Goal: Transaction & Acquisition: Purchase product/service

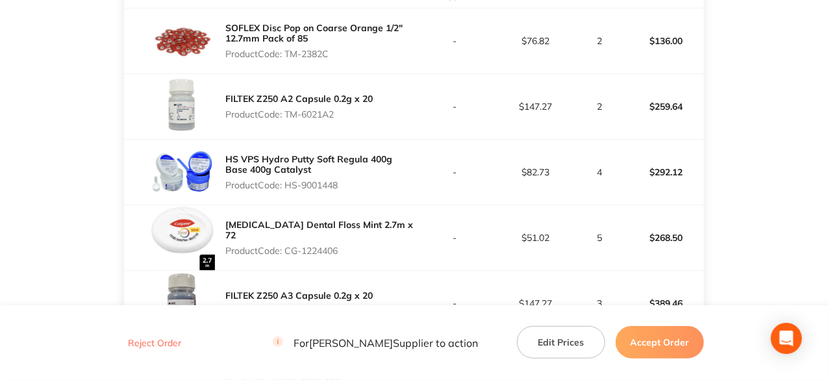
scroll to position [389, 0]
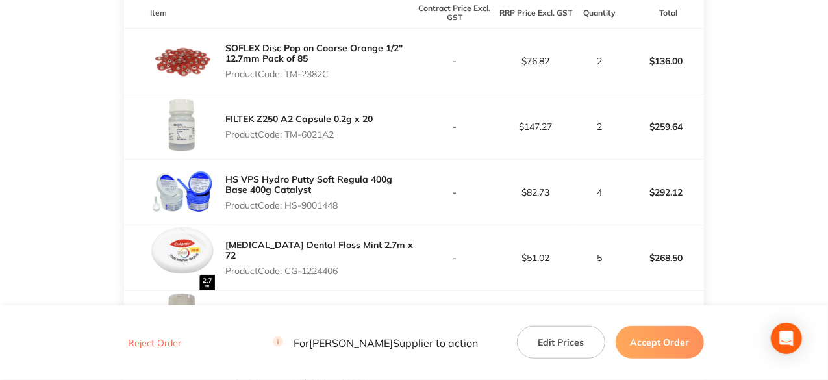
drag, startPoint x: 334, startPoint y: 68, endPoint x: 286, endPoint y: 68, distance: 47.4
click at [286, 69] on p "Product Code: TM-2382C" at bounding box center [319, 74] width 188 height 10
copy p "TM-2382C"
drag, startPoint x: 339, startPoint y: 121, endPoint x: 287, endPoint y: 122, distance: 51.9
click at [287, 129] on p "Product Code: TM-6021A2" at bounding box center [298, 134] width 147 height 10
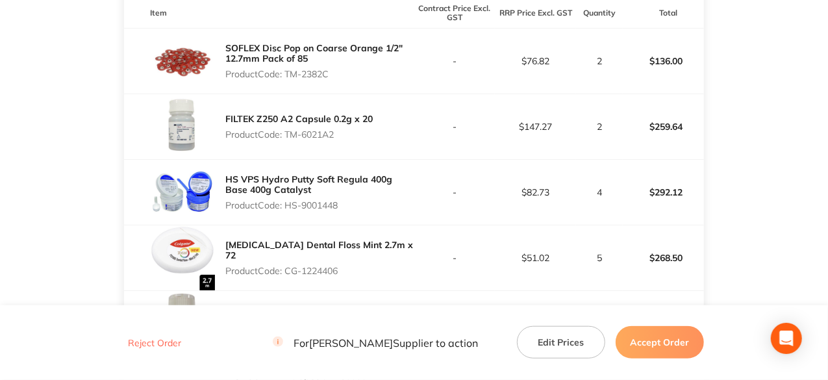
copy p "TM-6021A2"
drag, startPoint x: 342, startPoint y: 197, endPoint x: 287, endPoint y: 199, distance: 55.2
click at [287, 200] on p "Product Code: HS-9001448" at bounding box center [319, 205] width 188 height 10
copy p "HS-9001448"
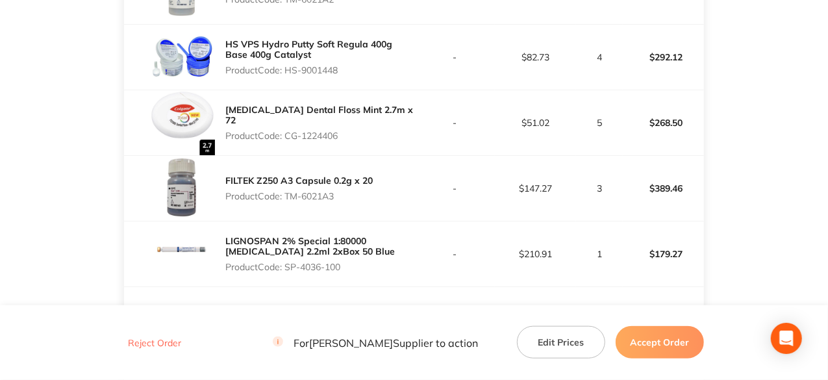
scroll to position [584, 0]
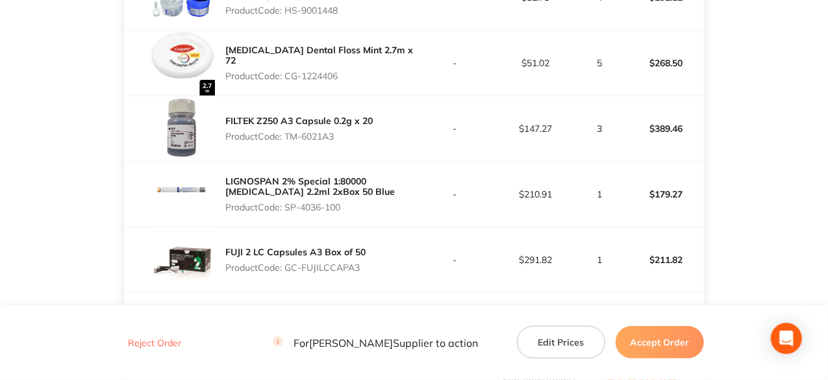
drag, startPoint x: 343, startPoint y: 59, endPoint x: 288, endPoint y: 59, distance: 55.2
click at [288, 71] on p "Product Code: CG-1224406" at bounding box center [319, 76] width 188 height 10
copy p "CG-1224406"
drag, startPoint x: 336, startPoint y: 126, endPoint x: 286, endPoint y: 134, distance: 50.6
click at [286, 134] on div "FILTEK Z250 A3 Capsule 0.2g x 20 Product Code: TM-6021A3" at bounding box center [298, 128] width 147 height 36
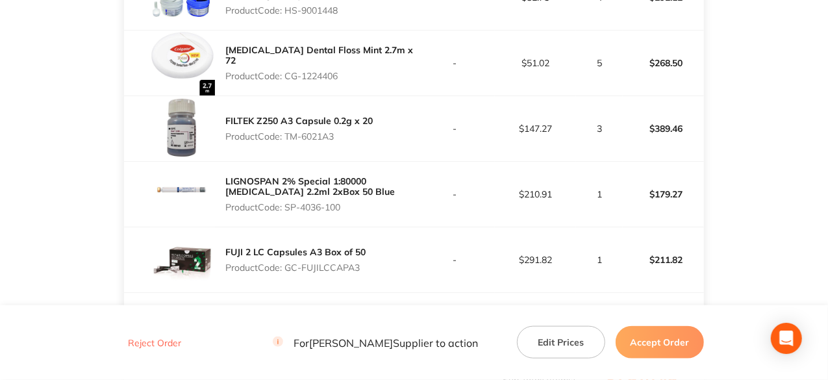
copy p "TM-6021A3"
drag, startPoint x: 347, startPoint y: 197, endPoint x: 288, endPoint y: 197, distance: 59.1
click at [288, 202] on p "Product Code: SP-4036-100" at bounding box center [319, 207] width 188 height 10
copy p "SP-4036-100"
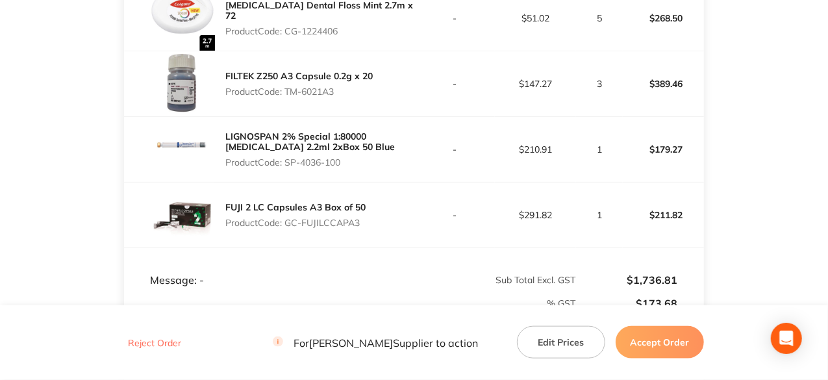
scroll to position [649, 0]
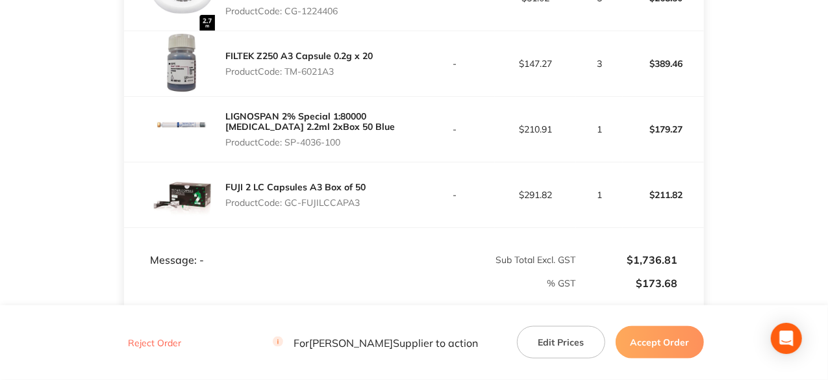
drag, startPoint x: 358, startPoint y: 190, endPoint x: 286, endPoint y: 191, distance: 72.7
click at [286, 197] on p "Product Code: GC-FUJILCCAPA3" at bounding box center [295, 202] width 140 height 10
copy p "GC-FUJILCCAPA3"
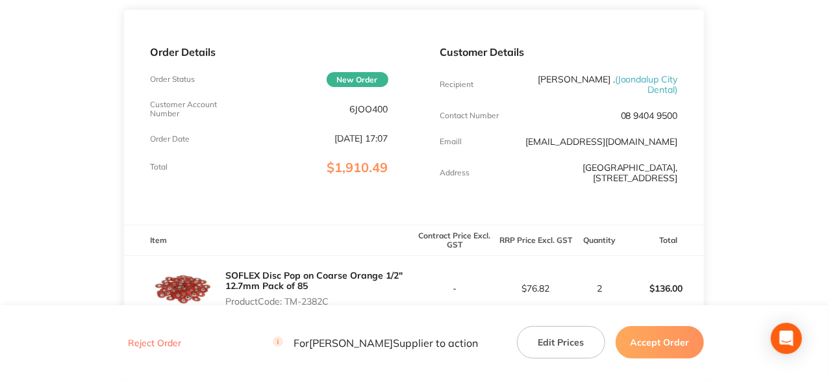
scroll to position [0, 0]
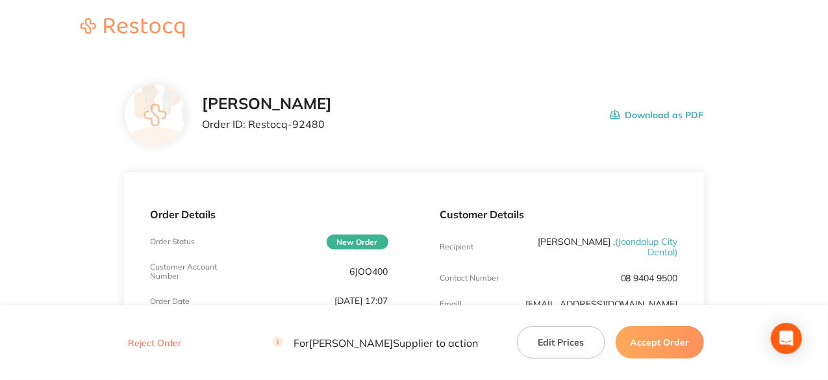
click at [664, 340] on button "Accept Order" at bounding box center [659, 342] width 88 height 32
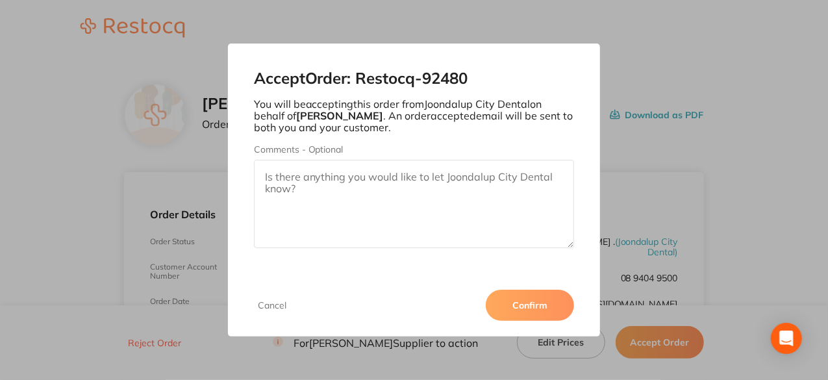
click at [540, 301] on button "Confirm" at bounding box center [530, 305] width 88 height 31
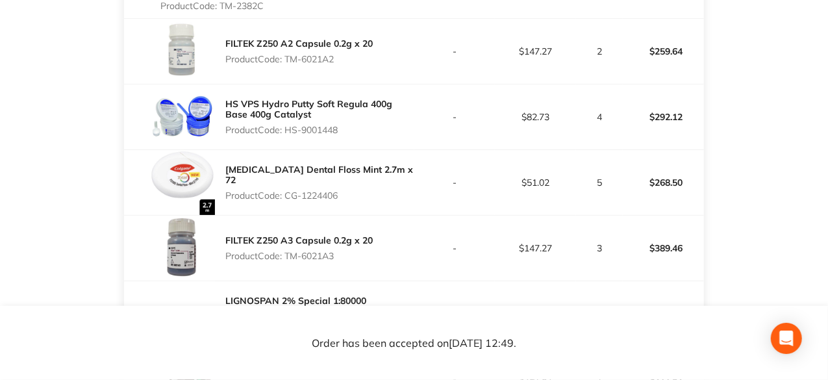
scroll to position [325, 0]
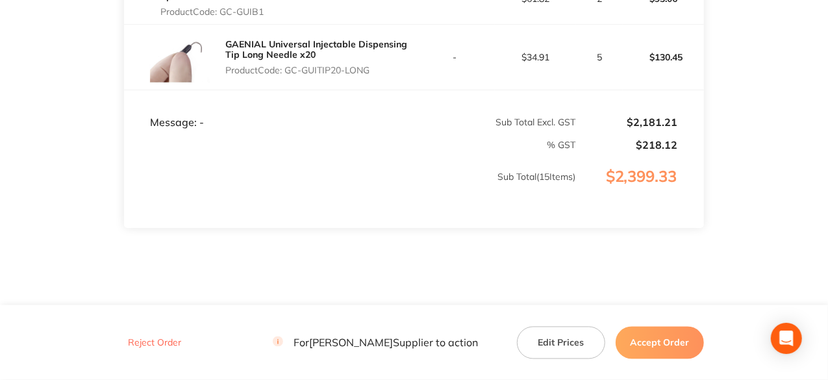
scroll to position [1168, 0]
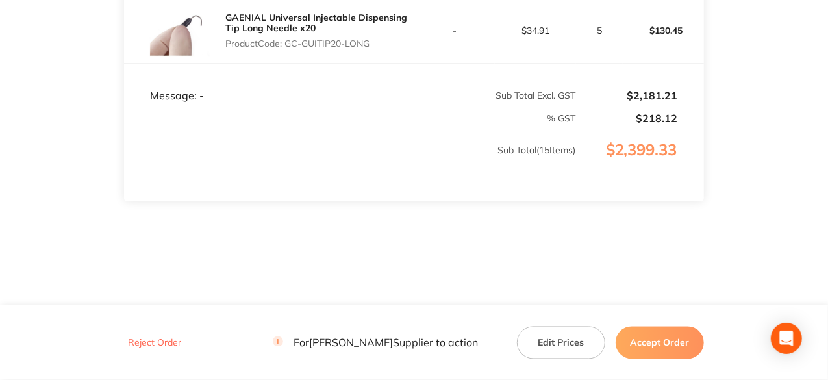
drag, startPoint x: 367, startPoint y: 80, endPoint x: 288, endPoint y: 81, distance: 79.2
copy p "GC-GUIA1-2PACK"
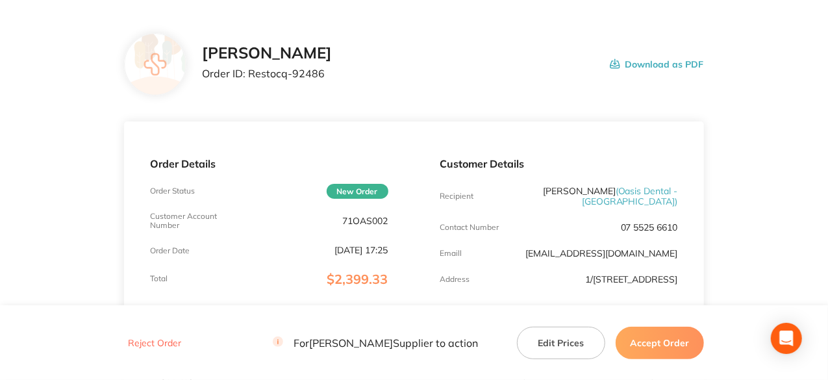
scroll to position [0, 0]
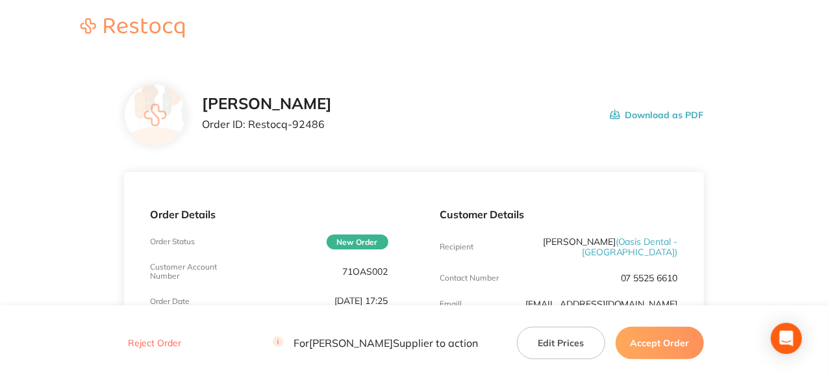
click at [680, 343] on button "Accept Order" at bounding box center [659, 342] width 88 height 32
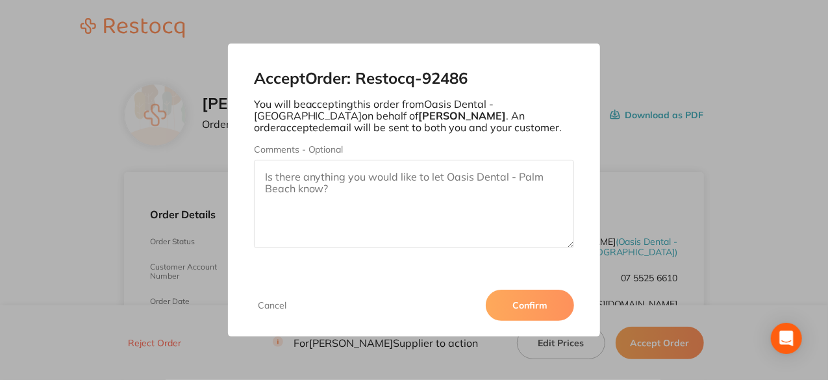
click at [517, 309] on button "Confirm" at bounding box center [530, 305] width 88 height 31
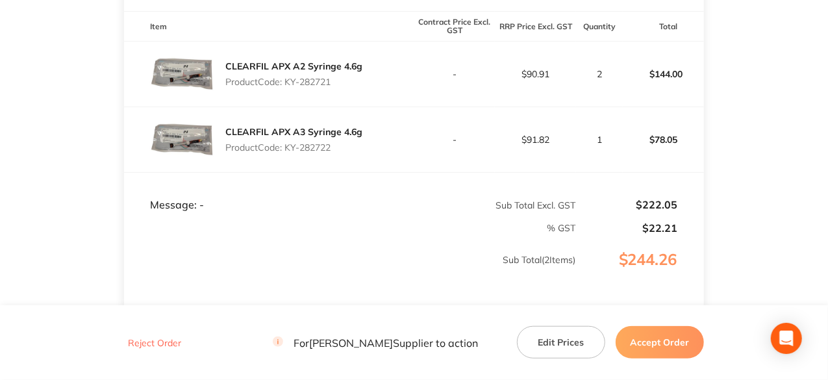
scroll to position [356, 0]
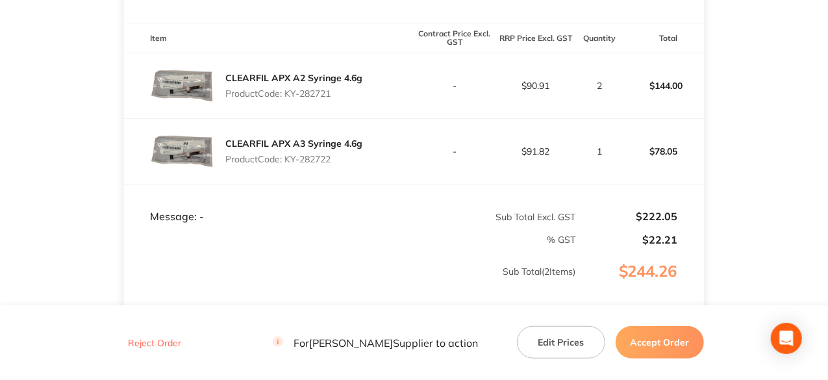
drag, startPoint x: 333, startPoint y: 103, endPoint x: 286, endPoint y: 103, distance: 46.7
click at [286, 99] on p "Product Code: KY-282721" at bounding box center [293, 93] width 137 height 10
copy p "KY-282721"
drag, startPoint x: 335, startPoint y: 169, endPoint x: 289, endPoint y: 180, distance: 47.4
click at [289, 180] on div "CLEARFIL APX A3 Syringe 4.6g Product Code: KY-282722" at bounding box center [269, 151] width 290 height 65
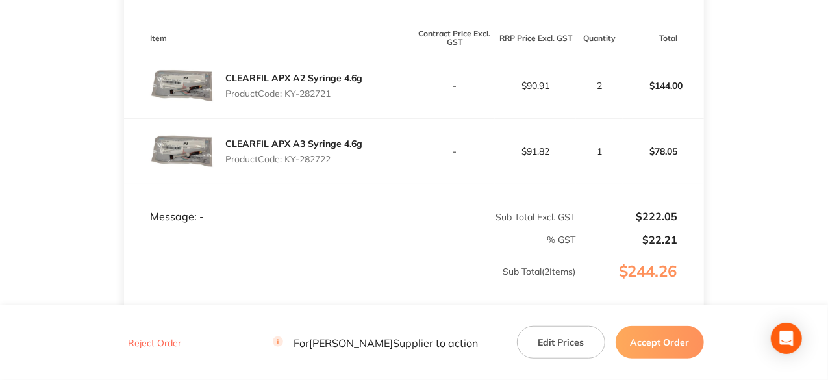
copy p "KY-282722"
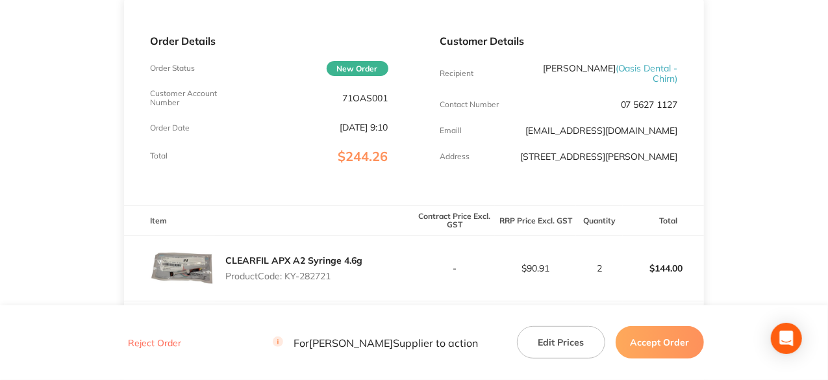
scroll to position [31, 0]
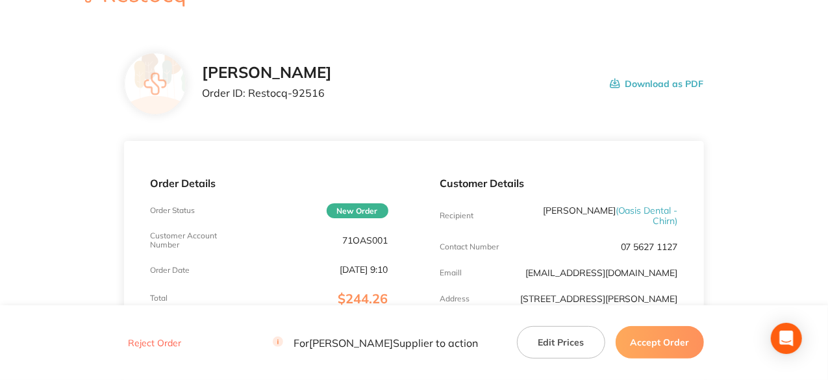
click at [657, 349] on button "Accept Order" at bounding box center [659, 342] width 88 height 32
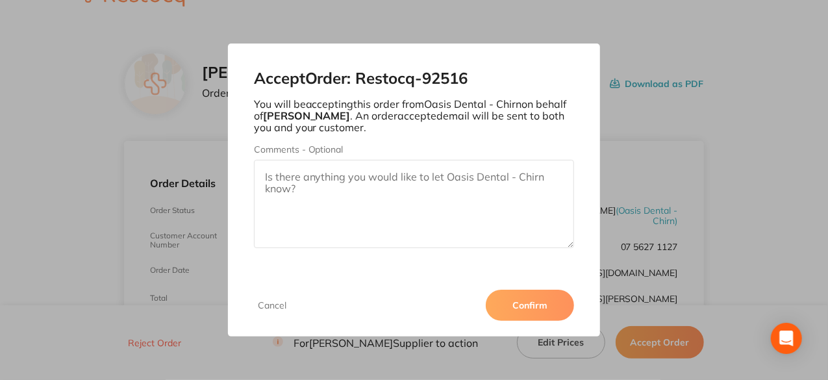
click at [514, 309] on button "Confirm" at bounding box center [530, 305] width 88 height 31
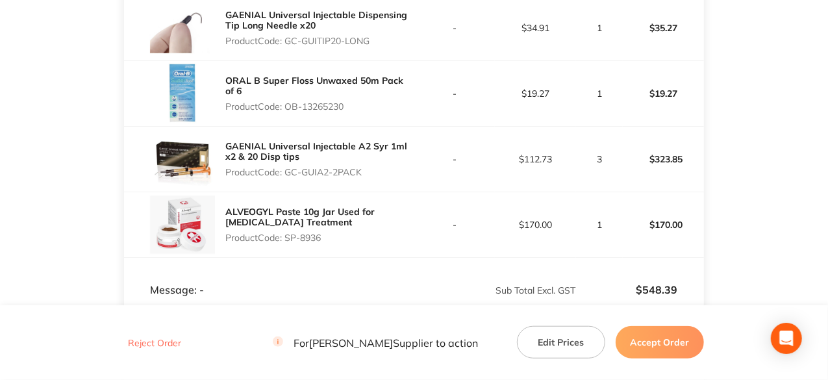
scroll to position [421, 0]
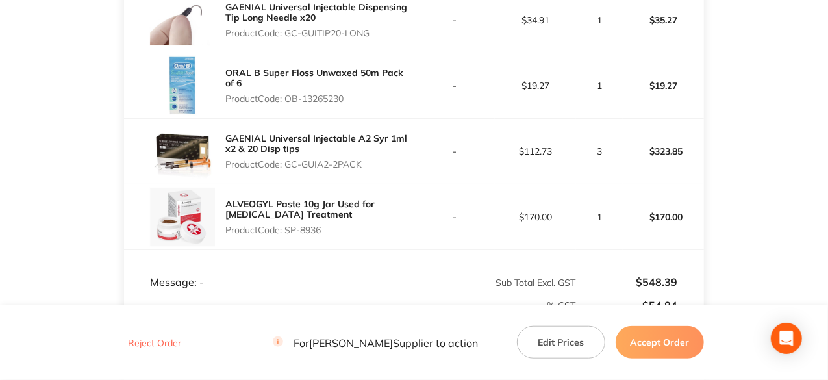
drag, startPoint x: 373, startPoint y: 47, endPoint x: 305, endPoint y: 41, distance: 68.4
click at [288, 38] on p "Product Code: GC-GUITIP20-LONG" at bounding box center [319, 33] width 188 height 10
copy p "GC-GUITIP20-LONG"
drag, startPoint x: 346, startPoint y: 105, endPoint x: 289, endPoint y: 112, distance: 57.7
click at [289, 104] on p "Product Code: OB-13265230" at bounding box center [319, 98] width 188 height 10
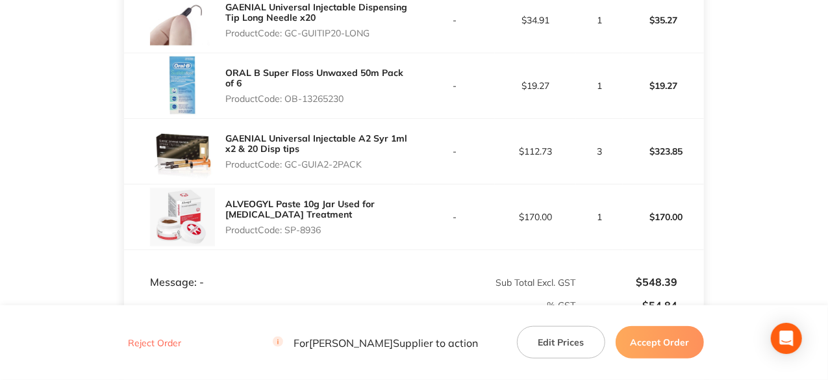
copy p "OB-13265230"
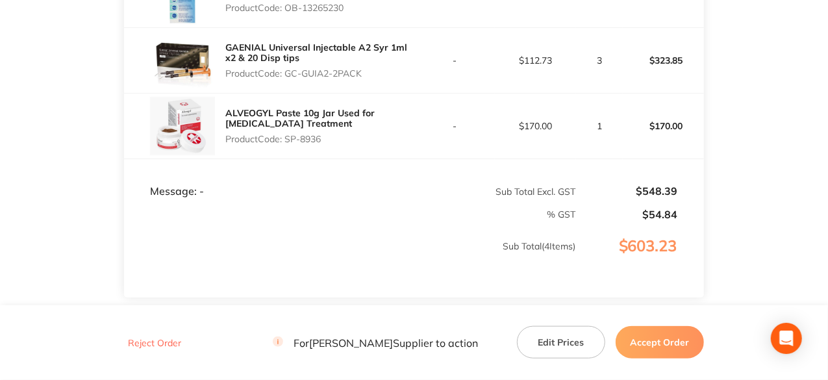
scroll to position [501, 0]
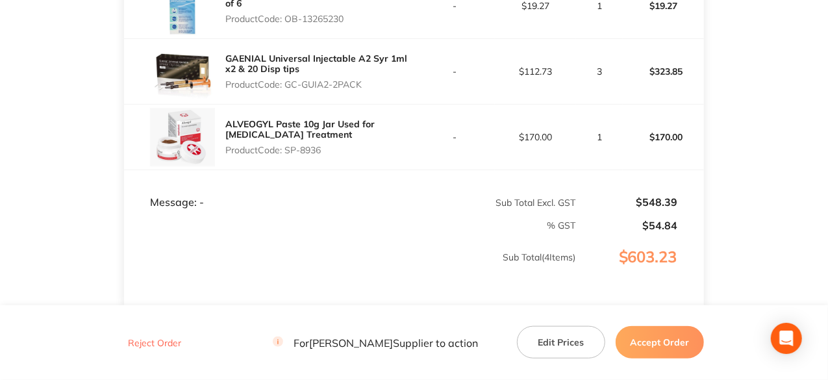
drag, startPoint x: 365, startPoint y: 43, endPoint x: 287, endPoint y: 97, distance: 94.9
click at [287, 90] on p "Product Code: GC-GUIA2-2PACK" at bounding box center [319, 84] width 188 height 10
copy p "GC-GUIA2-2PACK"
drag, startPoint x: 323, startPoint y: 156, endPoint x: 288, endPoint y: 157, distance: 35.1
click at [288, 155] on p "Product Code: SP-8936" at bounding box center [319, 150] width 188 height 10
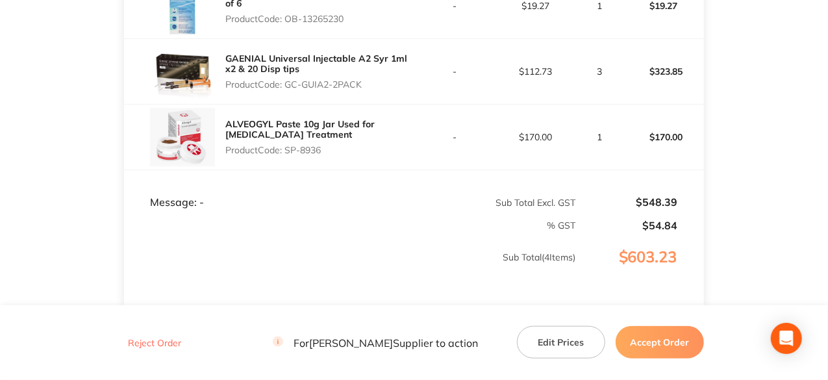
copy p "SP-8936"
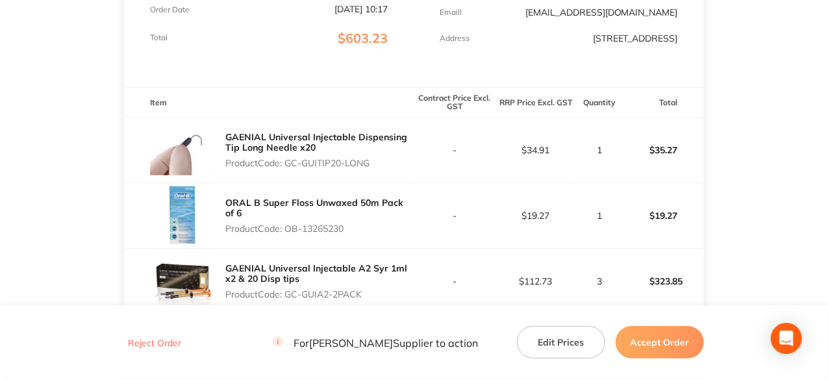
scroll to position [32, 0]
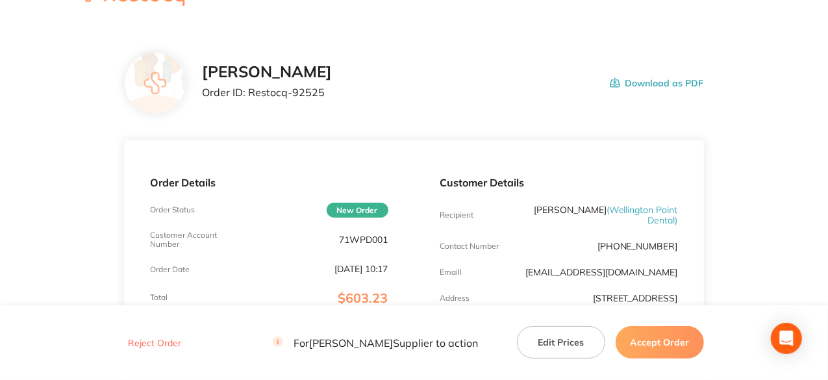
click at [665, 336] on button "Accept Order" at bounding box center [659, 342] width 88 height 32
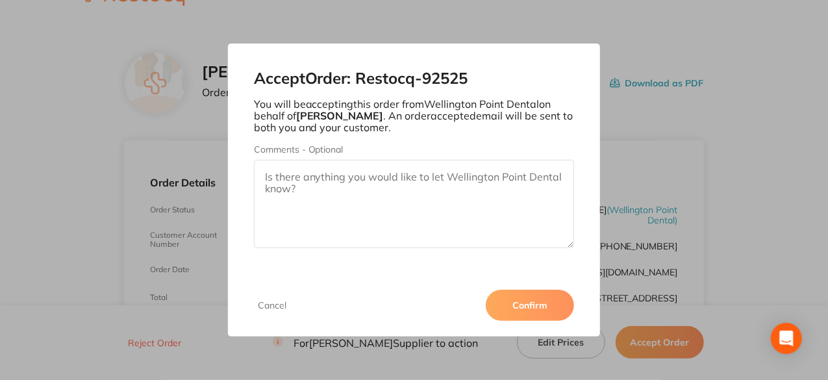
click at [539, 309] on button "Confirm" at bounding box center [530, 305] width 88 height 31
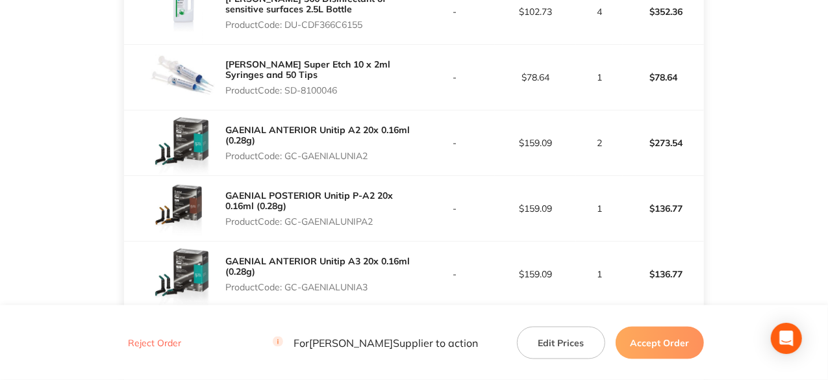
scroll to position [874, 0]
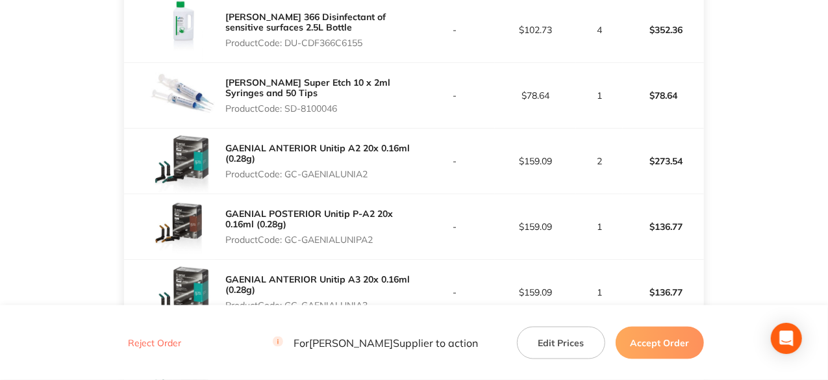
drag, startPoint x: 340, startPoint y: 38, endPoint x: 285, endPoint y: 41, distance: 54.6
copy p "HS-9000739"
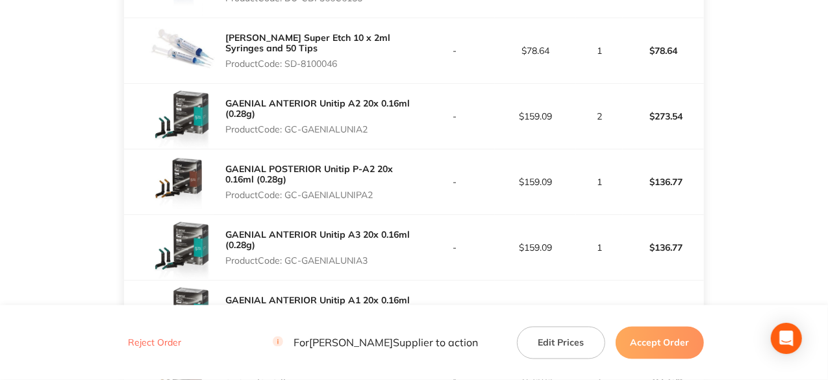
scroll to position [939, 0]
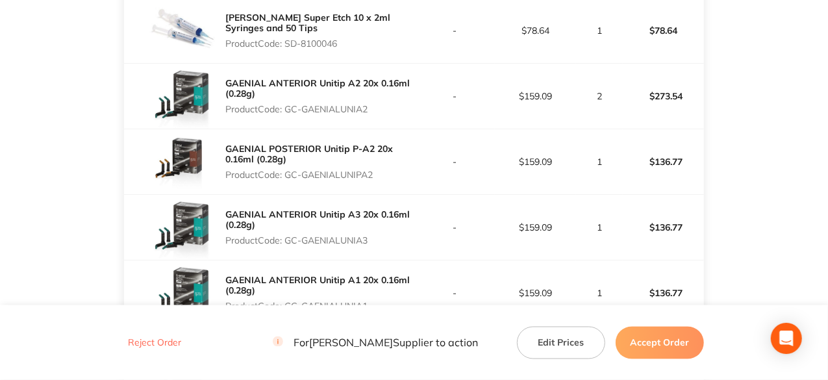
drag, startPoint x: 365, startPoint y: 41, endPoint x: 288, endPoint y: 38, distance: 76.6
copy p "DU-CEF358C0450"
drag, startPoint x: 366, startPoint y: 106, endPoint x: 288, endPoint y: 116, distance: 79.1
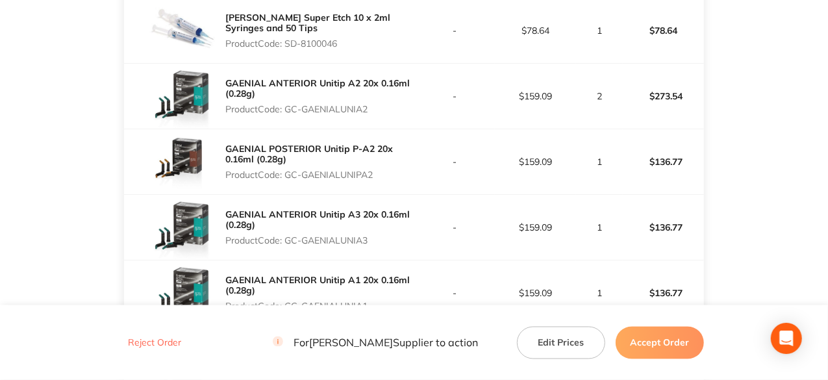
copy p "DU-CDF366C6155"
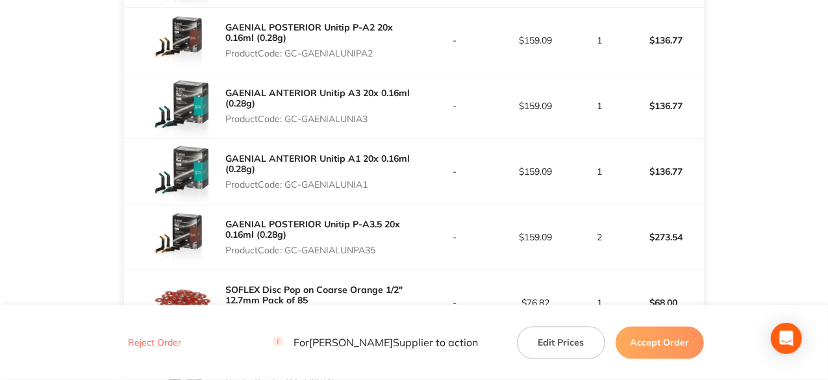
scroll to position [1068, 0]
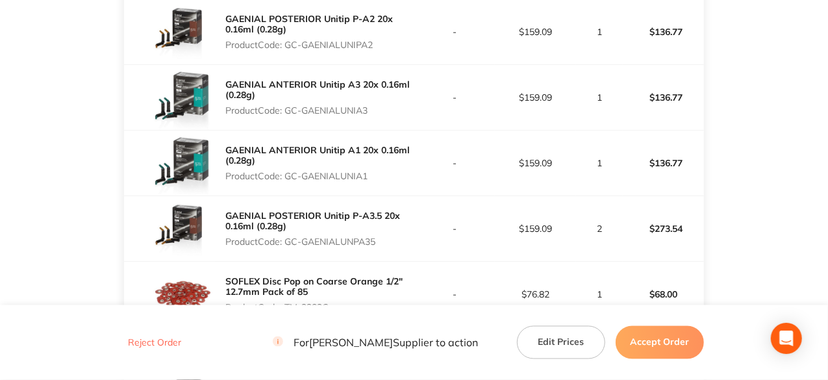
drag, startPoint x: 371, startPoint y: 104, endPoint x: 287, endPoint y: 106, distance: 84.4
copy p "GC-GAENIALUNIA2"
drag, startPoint x: 375, startPoint y: 167, endPoint x: 288, endPoint y: 173, distance: 86.5
click at [288, 50] on p "Product Code: GC-GAENIALUNIPA2" at bounding box center [319, 45] width 188 height 10
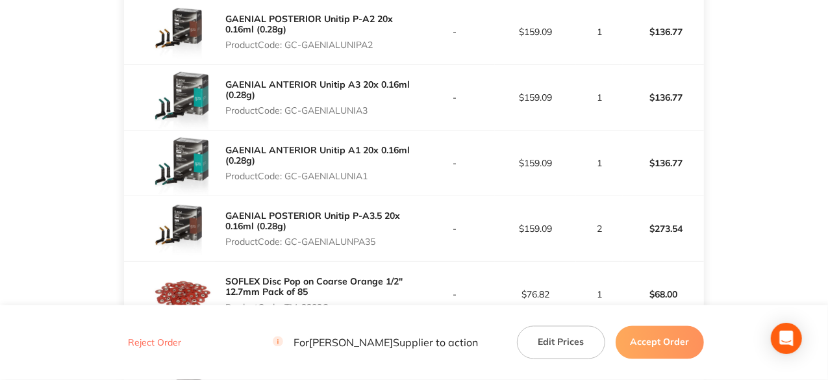
copy p "GC-GAENIALUNIPA2"
drag, startPoint x: 371, startPoint y: 239, endPoint x: 286, endPoint y: 234, distance: 85.2
click at [286, 116] on p "Product Code: GC-GAENIALUNIA3" at bounding box center [319, 110] width 188 height 10
copy p "GC-GAENIALUNIA3"
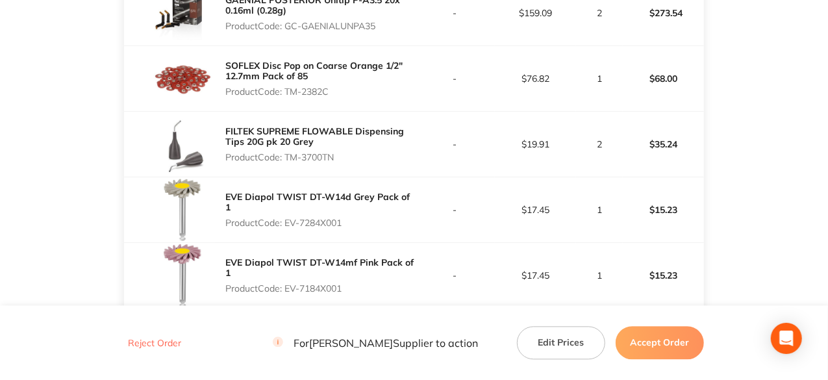
scroll to position [1263, 0]
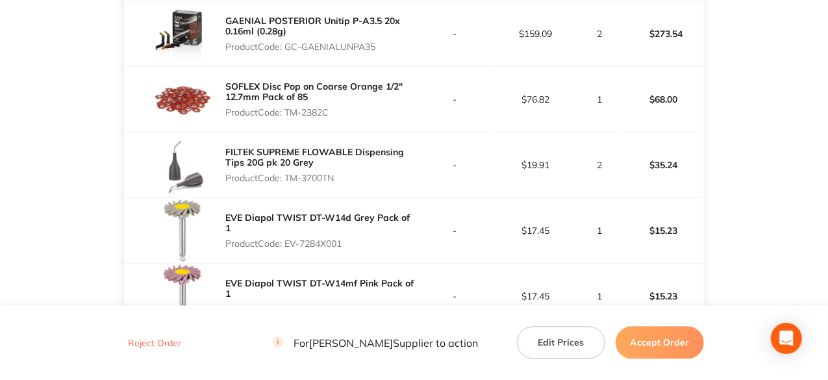
drag, startPoint x: 371, startPoint y: 106, endPoint x: 290, endPoint y: 114, distance: 82.2
copy p "GC-GAENIALUNIA1"
drag, startPoint x: 377, startPoint y: 176, endPoint x: 289, endPoint y: 183, distance: 88.6
click at [289, 66] on div "GAENIAL POSTERIOR Unitip P-A3.5 20x 0.16ml (0.28g) Product Code: GC-GAENIALUNPA…" at bounding box center [269, 33] width 290 height 65
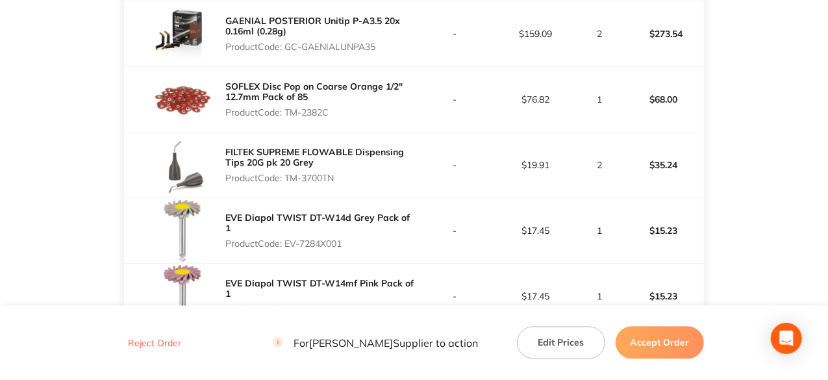
copy p "GC-GAENIALUNPA35"
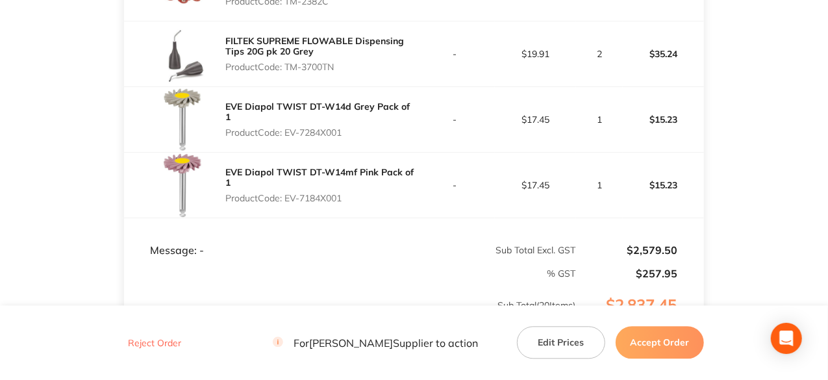
scroll to position [1393, 0]
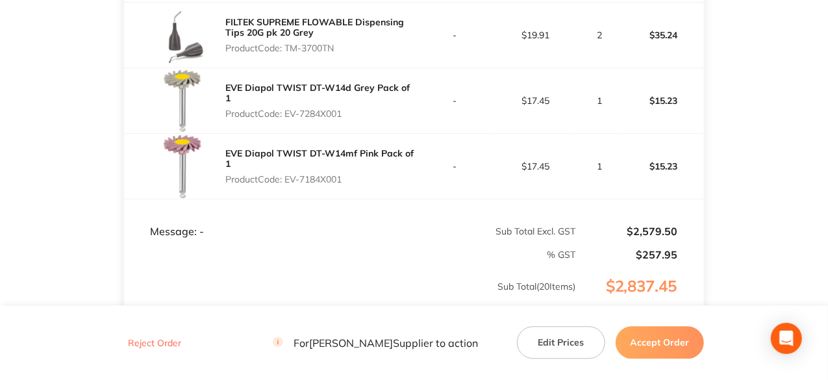
drag, startPoint x: 330, startPoint y: 108, endPoint x: 288, endPoint y: 109, distance: 42.2
copy p "TM-2382C"
drag, startPoint x: 338, startPoint y: 171, endPoint x: 288, endPoint y: 171, distance: 50.0
click at [288, 53] on p "Product Code: TM-3700TN" at bounding box center [319, 48] width 188 height 10
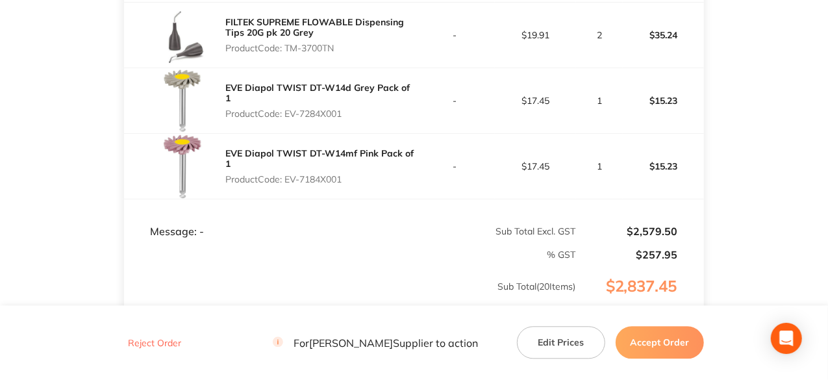
copy p "TM-3700TN"
drag, startPoint x: 344, startPoint y: 237, endPoint x: 288, endPoint y: 240, distance: 56.5
click at [288, 119] on p "Product Code: EV-7284X001" at bounding box center [319, 113] width 188 height 10
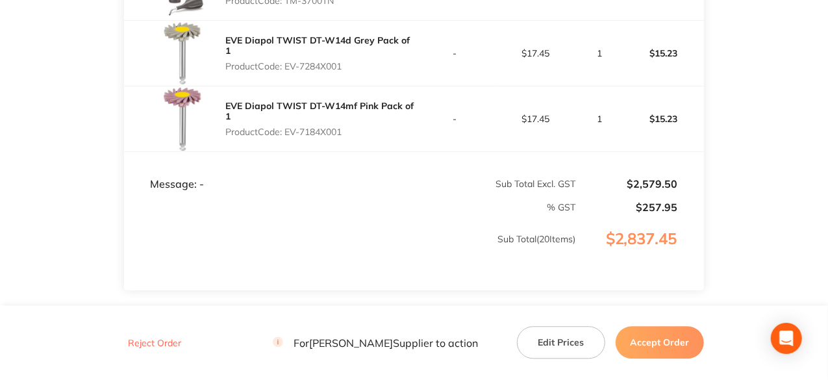
scroll to position [1523, 0]
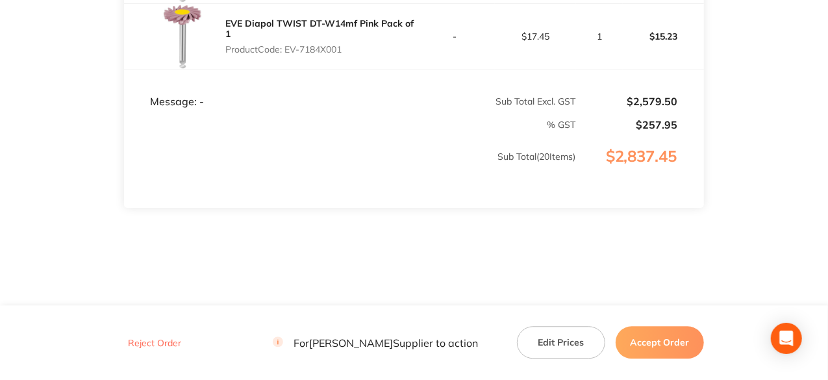
drag, startPoint x: 345, startPoint y: 176, endPoint x: 286, endPoint y: 172, distance: 58.6
click at [286, 55] on p "Product Code: EV-7184X001" at bounding box center [319, 49] width 188 height 10
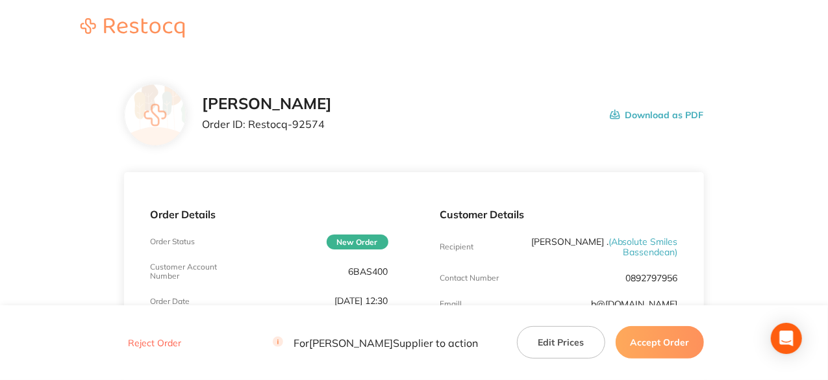
scroll to position [0, 0]
click at [659, 343] on button "Accept Order" at bounding box center [659, 342] width 88 height 32
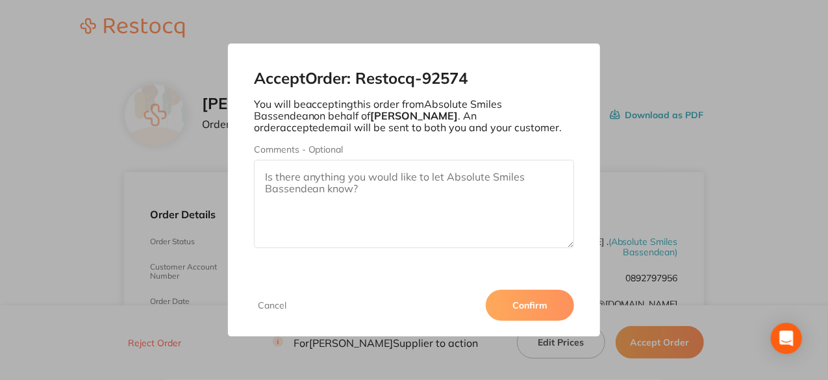
click at [514, 307] on button "Confirm" at bounding box center [530, 305] width 88 height 31
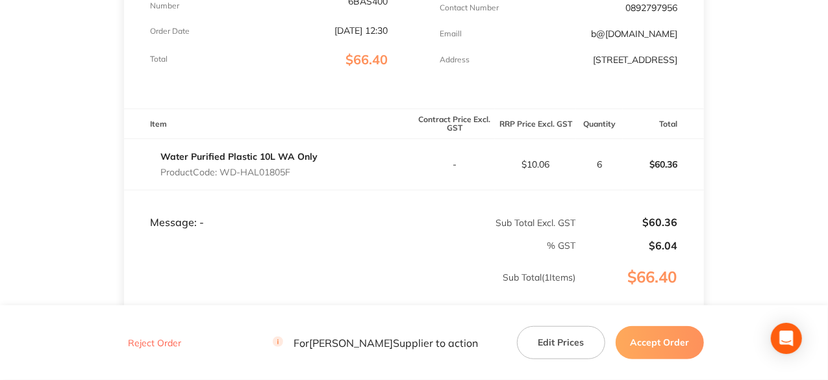
scroll to position [267, 0]
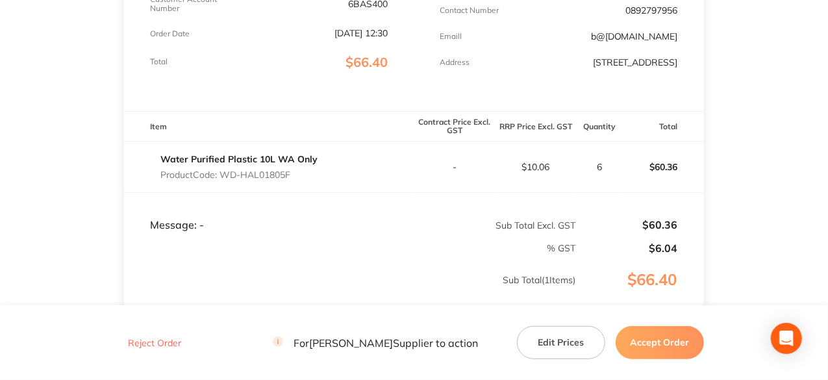
drag, startPoint x: 293, startPoint y: 177, endPoint x: 224, endPoint y: 179, distance: 68.8
click at [224, 179] on p "Product Code: WD-HAL01805F" at bounding box center [238, 174] width 157 height 10
copy p "WD-HAL01805F"
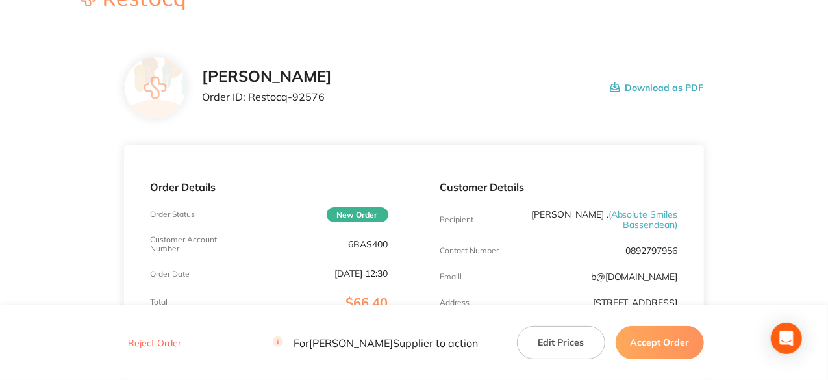
scroll to position [8, 0]
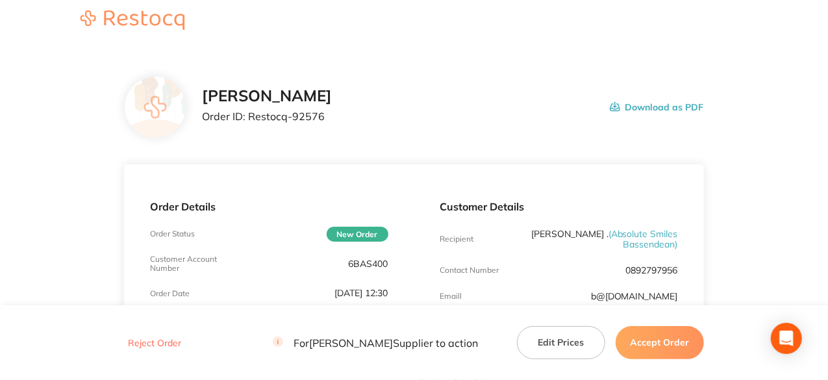
click at [649, 345] on button "Accept Order" at bounding box center [659, 342] width 88 height 32
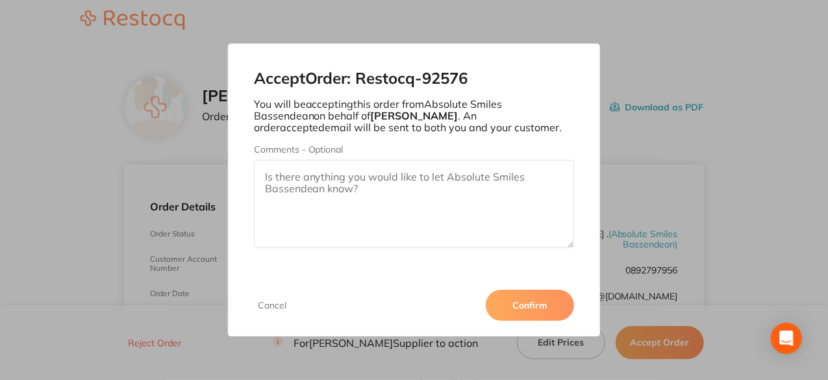
click at [528, 306] on button "Confirm" at bounding box center [530, 305] width 88 height 31
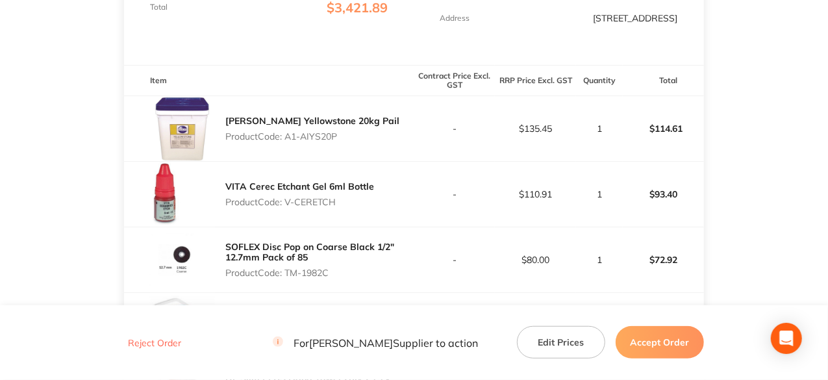
scroll to position [325, 0]
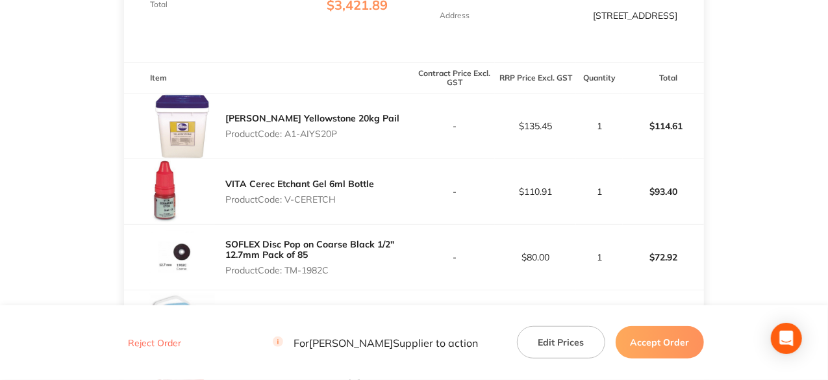
drag, startPoint x: 340, startPoint y: 130, endPoint x: 288, endPoint y: 138, distance: 52.5
click at [288, 138] on p "Product Code: A1-AIYS20P" at bounding box center [312, 134] width 174 height 10
copy p "A1-AIYS20P"
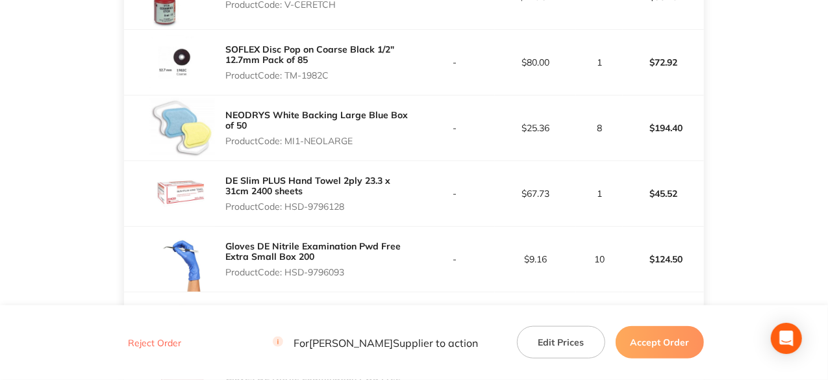
scroll to position [584, 0]
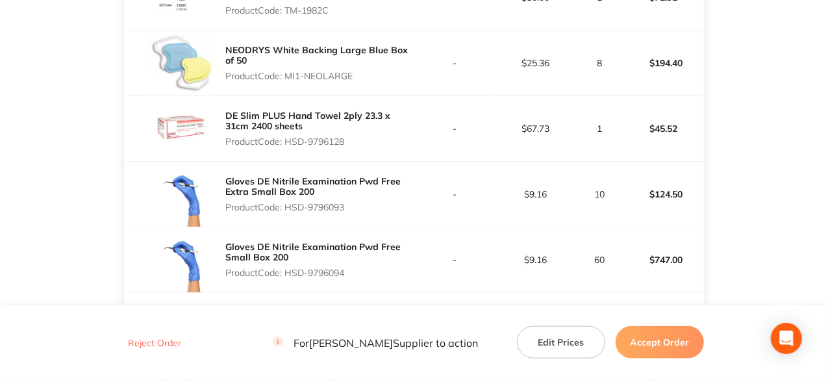
drag, startPoint x: 356, startPoint y: 72, endPoint x: 288, endPoint y: 77, distance: 68.3
click at [288, 77] on p "Product Code: MI1-NEOLARGE" at bounding box center [319, 76] width 188 height 10
copy p "MI1-NEOLARGE"
drag, startPoint x: 346, startPoint y: 143, endPoint x: 284, endPoint y: 142, distance: 61.7
click at [284, 142] on p "Product Code: HSD-9796128" at bounding box center [319, 141] width 188 height 10
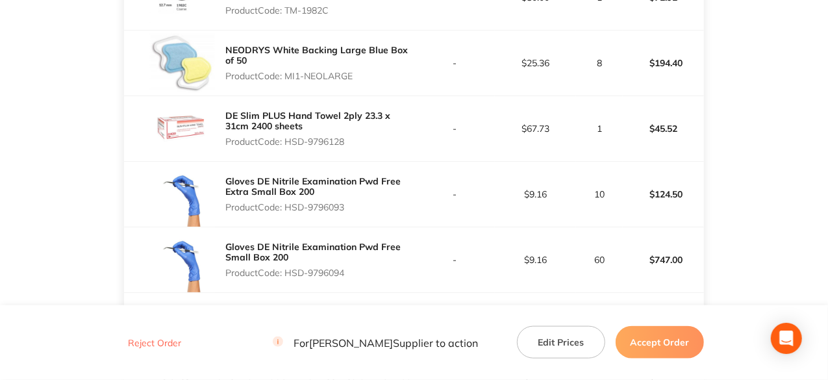
copy p "HSD-9796128"
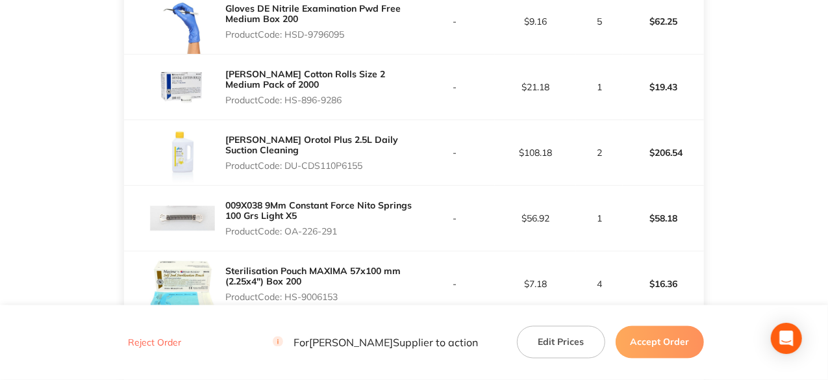
scroll to position [974, 0]
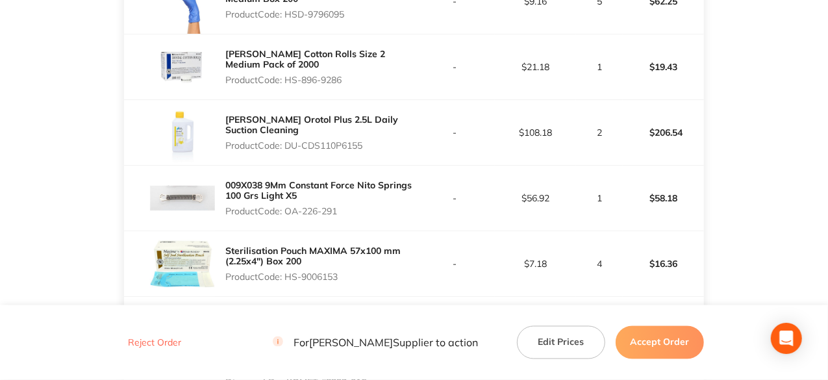
drag, startPoint x: 345, startPoint y: 75, endPoint x: 288, endPoint y: 85, distance: 58.7
click at [288, 85] on div "HENRY SCHEIN Cotton Rolls Size 2 Medium Pack of 2000 Product Code: HS-896-9286" at bounding box center [319, 66] width 188 height 47
copy p "HS-896-9286"
click at [371, 146] on p "Product Code: DU-CDS110P6155" at bounding box center [319, 145] width 188 height 10
drag, startPoint x: 369, startPoint y: 140, endPoint x: 286, endPoint y: 142, distance: 83.1
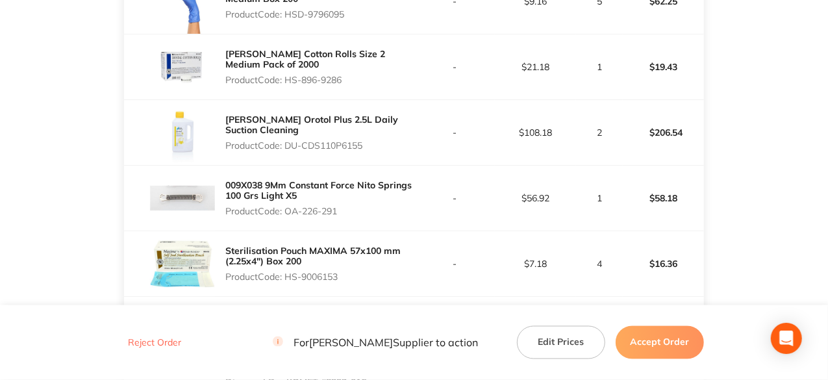
click at [286, 142] on p "Product Code: DU-CDS110P6155" at bounding box center [319, 145] width 188 height 10
copy p "DU-CDS110P6155"
drag, startPoint x: 340, startPoint y: 214, endPoint x: 287, endPoint y: 210, distance: 53.4
click at [287, 210] on div "009X038 9Mm Constant Force Nito Springs 100 Grs Light X5 Product Code: OA-226-2…" at bounding box center [319, 198] width 188 height 47
copy p "OA-226-291"
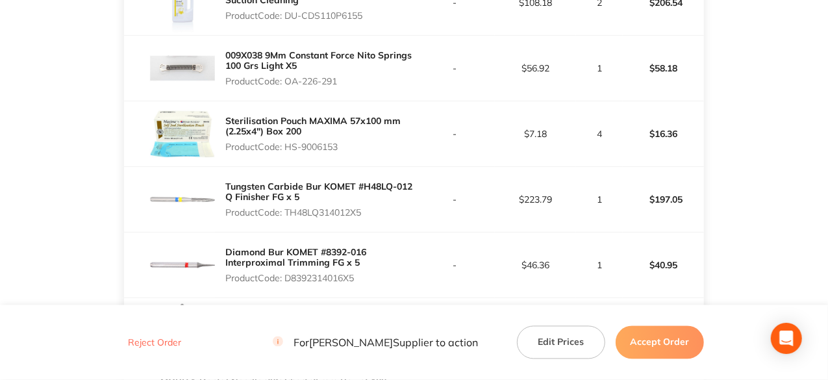
scroll to position [1168, 0]
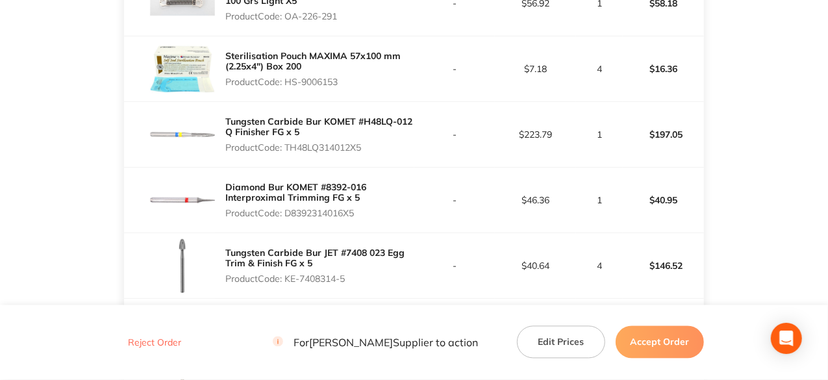
drag, startPoint x: 344, startPoint y: 77, endPoint x: 290, endPoint y: 79, distance: 54.6
click at [290, 79] on p "Product Code: HS-9006153" at bounding box center [319, 82] width 188 height 10
copy p "HS-9006153"
drag, startPoint x: 365, startPoint y: 143, endPoint x: 288, endPoint y: 142, distance: 77.3
click at [288, 142] on p "Product Code: TH48LQ314012X5" at bounding box center [319, 147] width 188 height 10
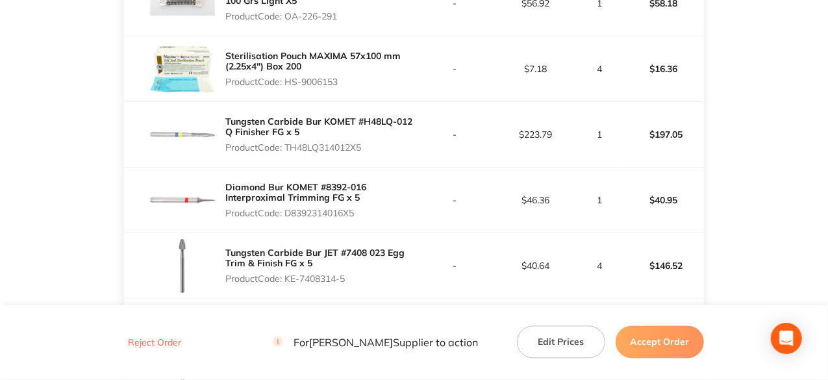
copy p "TH48LQ314012X5"
drag, startPoint x: 361, startPoint y: 208, endPoint x: 286, endPoint y: 210, distance: 75.3
click at [286, 210] on p "Product Code: D8392314016X5" at bounding box center [319, 213] width 188 height 10
copy p "D8392314016X5"
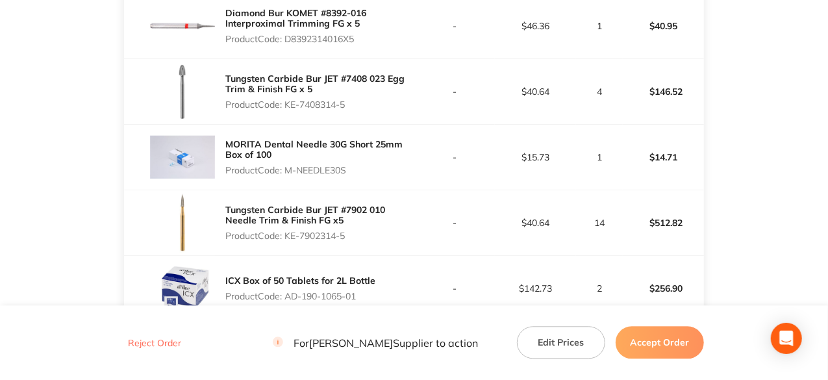
scroll to position [1363, 0]
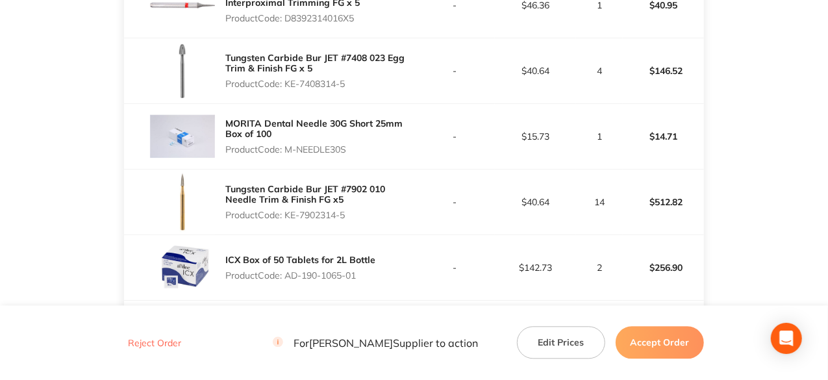
drag, startPoint x: 347, startPoint y: 80, endPoint x: 297, endPoint y: 87, distance: 49.8
click at [288, 87] on div "Tungsten Carbide Bur JET #7408 023 Egg Trim & Finish FG x 5 Product Code: KE-74…" at bounding box center [319, 70] width 188 height 47
copy p "KE-7408314-5"
drag, startPoint x: 351, startPoint y: 145, endPoint x: 290, endPoint y: 153, distance: 61.5
click at [290, 153] on div "MORITA Dental Needle 30G Short 25mm Box of 100 Product Code: M-NEEDLE30S" at bounding box center [319, 136] width 188 height 47
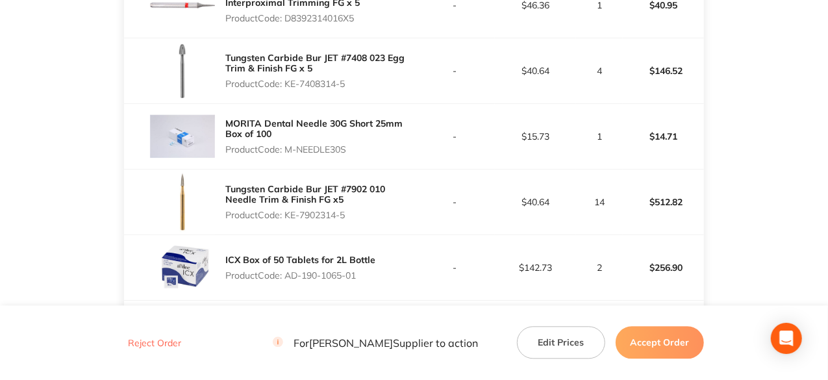
drag, startPoint x: 351, startPoint y: 212, endPoint x: 287, endPoint y: 219, distance: 64.1
click at [287, 219] on div "Tungsten Carbide Bur JET #7902 010 Needle Trim & Finish FG x5 Product Code: KE-…" at bounding box center [319, 202] width 188 height 47
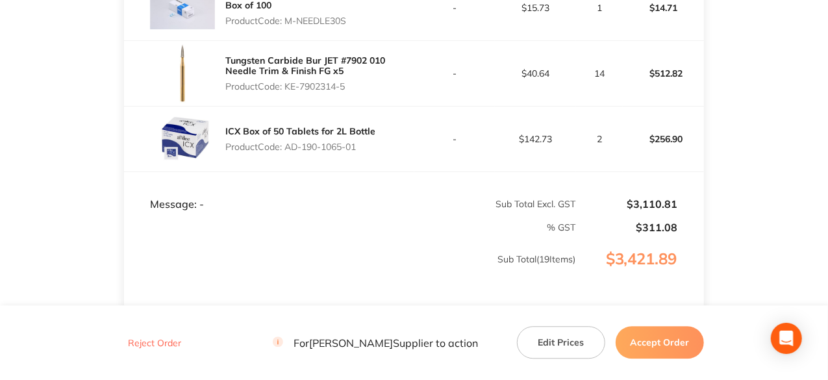
scroll to position [1493, 0]
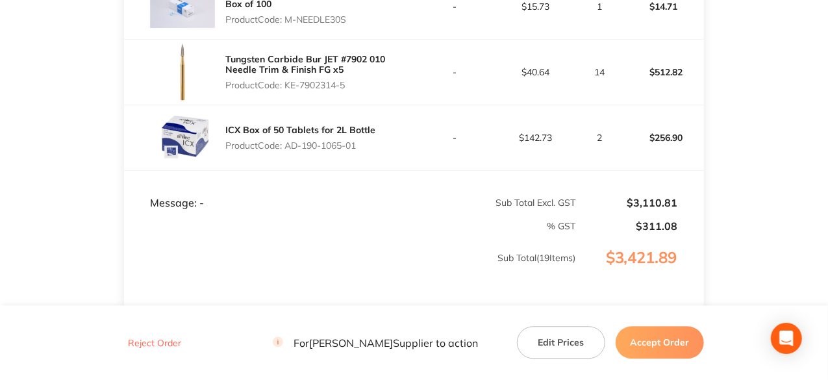
drag, startPoint x: 363, startPoint y: 145, endPoint x: 282, endPoint y: 132, distance: 81.4
click at [282, 132] on div "ICX Box of 50 Tablets for 2L Bottle Product Code: AD-190-1065-01" at bounding box center [300, 137] width 150 height 36
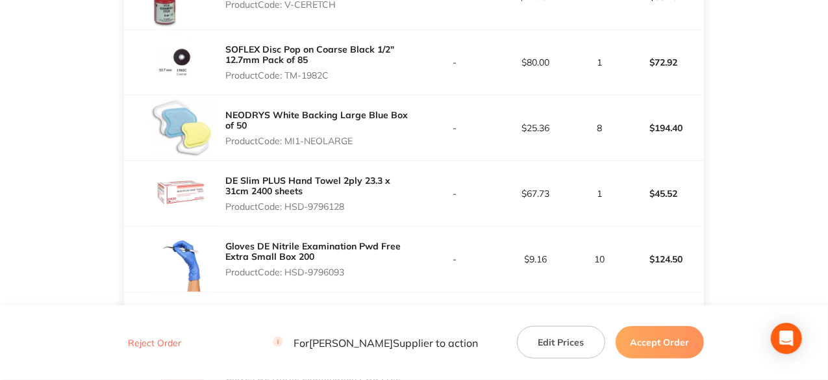
scroll to position [65, 0]
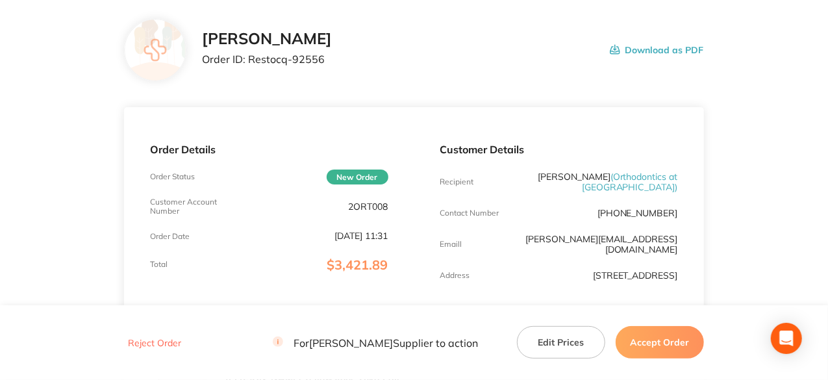
click at [648, 341] on button "Accept Order" at bounding box center [659, 342] width 88 height 32
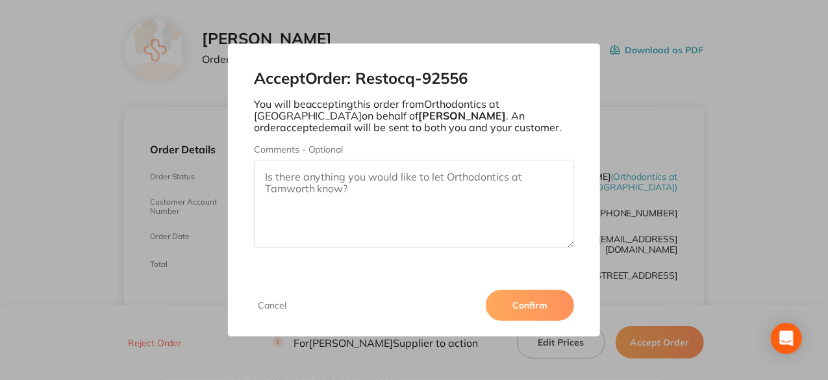
click at [528, 299] on button "Confirm" at bounding box center [530, 305] width 88 height 31
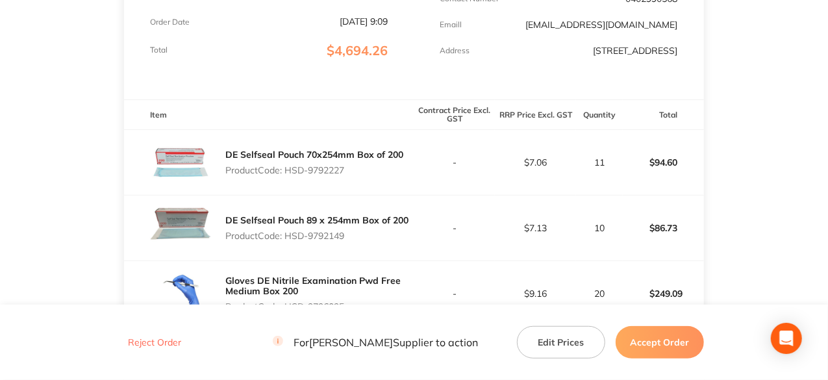
scroll to position [299, 0]
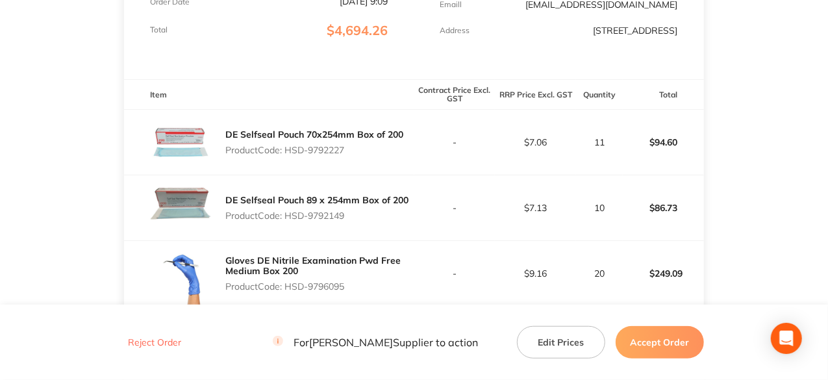
drag, startPoint x: 347, startPoint y: 158, endPoint x: 288, endPoint y: 152, distance: 59.4
click at [288, 152] on div "DE Selfseal Pouch 70x254mm Box of 200 Product Code: HSD-9792227" at bounding box center [314, 142] width 178 height 36
copy p "HSD-9792227"
drag, startPoint x: 349, startPoint y: 225, endPoint x: 289, endPoint y: 223, distance: 60.4
click at [289, 221] on p "Product Code: HSD-9792149" at bounding box center [316, 215] width 183 height 10
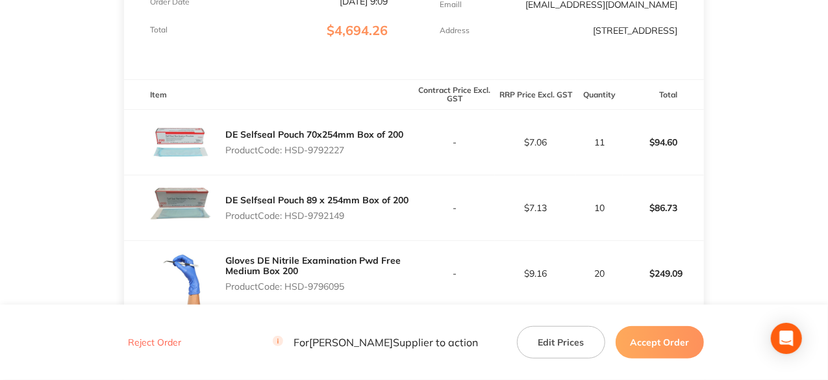
copy p "HSD-9792149"
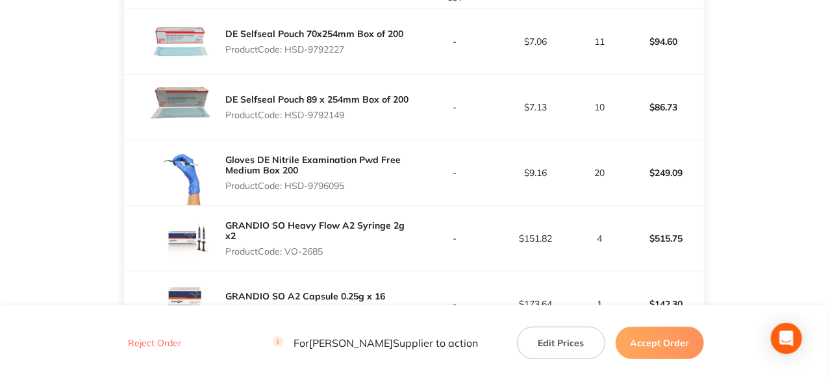
scroll to position [494, 0]
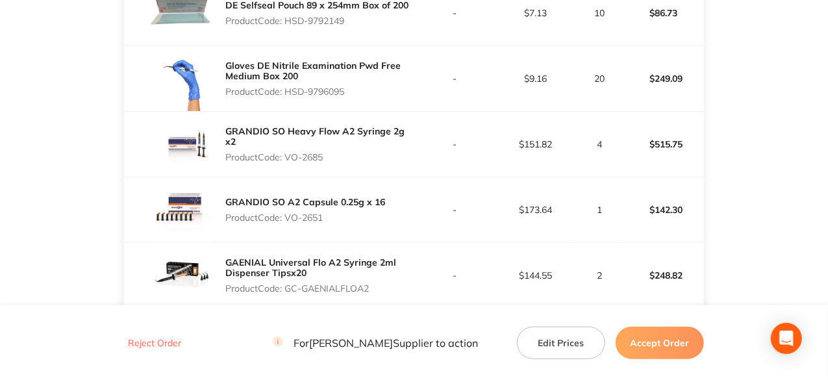
drag, startPoint x: 347, startPoint y: 99, endPoint x: 287, endPoint y: 92, distance: 60.8
click at [287, 92] on div "Gloves DE Nitrile Examination Pwd Free Medium Box 200 Product Code: HSD-9796095" at bounding box center [319, 78] width 188 height 47
copy p "HSD-9796095"
drag, startPoint x: 323, startPoint y: 162, endPoint x: 289, endPoint y: 163, distance: 34.4
click at [289, 162] on p "Product Code: VO-2685" at bounding box center [319, 157] width 188 height 10
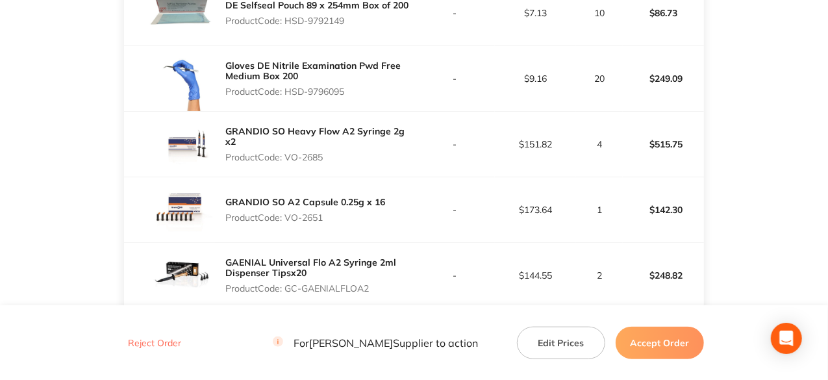
copy p "VO-2685"
drag, startPoint x: 325, startPoint y: 224, endPoint x: 284, endPoint y: 234, distance: 42.8
click at [284, 228] on div "GRANDIO SO A2 Capsule 0.25g x 16 Product Code: VO-2651" at bounding box center [305, 209] width 160 height 36
copy p "VO-2651"
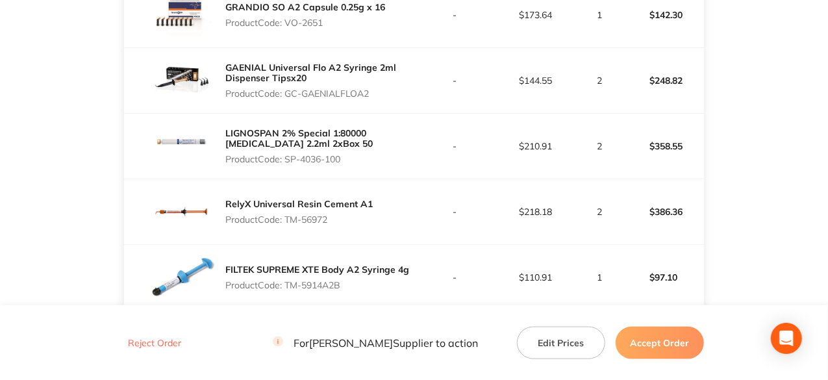
scroll to position [754, 0]
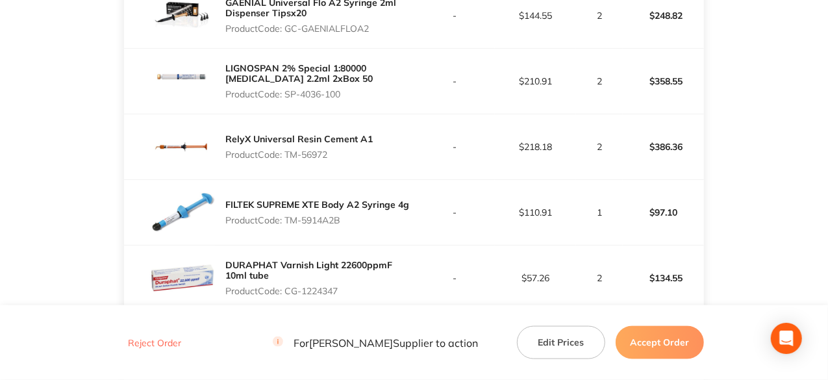
drag, startPoint x: 370, startPoint y: 40, endPoint x: 290, endPoint y: 36, distance: 80.6
click at [290, 34] on p "Product Code: GC-GAENIALFLOA2" at bounding box center [319, 28] width 188 height 10
copy p "GC-GAENIALFLOA2"
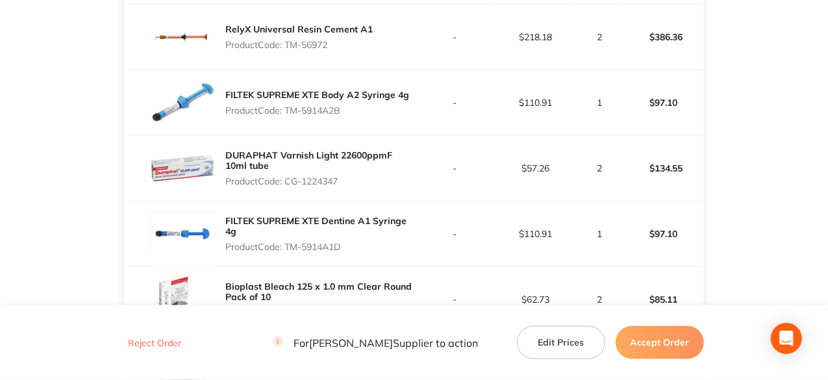
scroll to position [883, 0]
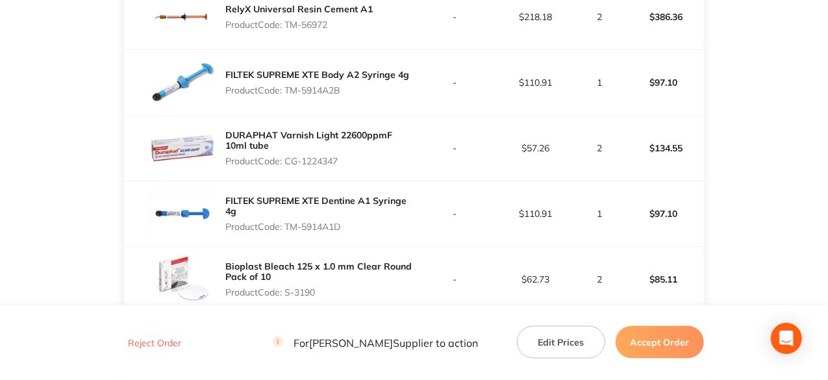
drag, startPoint x: 329, startPoint y: 31, endPoint x: 288, endPoint y: 31, distance: 40.9
click at [288, 30] on p "Product Code: TM-56972" at bounding box center [298, 24] width 147 height 10
copy p "TM-56972"
drag, startPoint x: 339, startPoint y: 167, endPoint x: 288, endPoint y: 171, distance: 50.7
click at [288, 166] on p "Product Code: CG-1224347" at bounding box center [319, 161] width 188 height 10
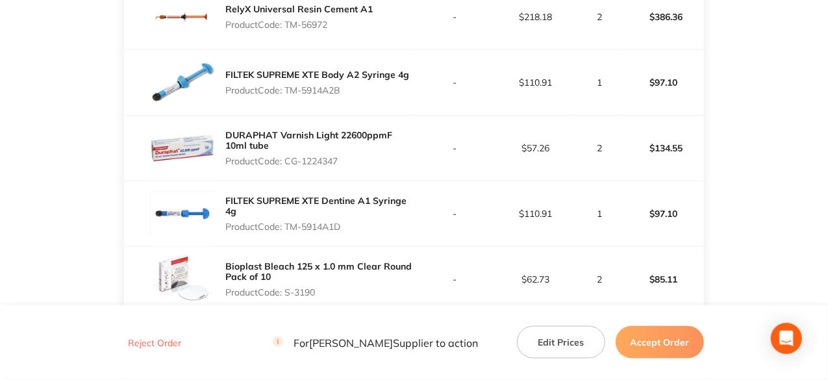
copy p "CG-1224347"
click at [351, 93] on p "Product Code: TM-5914A2B" at bounding box center [317, 90] width 184 height 10
drag, startPoint x: 345, startPoint y: 94, endPoint x: 286, endPoint y: 95, distance: 59.1
click at [286, 95] on p "Product Code: TM-5914A2B" at bounding box center [317, 90] width 184 height 10
copy p "TM-5914A2B"
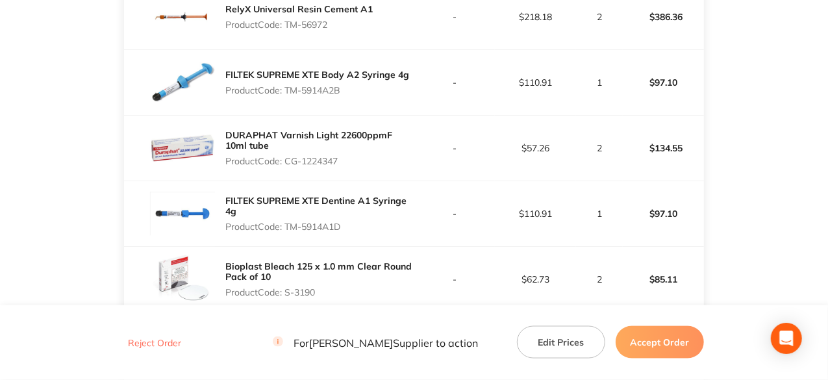
drag, startPoint x: 343, startPoint y: 168, endPoint x: 286, endPoint y: 169, distance: 56.5
click at [286, 166] on p "Product Code: CG-1224347" at bounding box center [319, 161] width 188 height 10
copy p "CG-1224347"
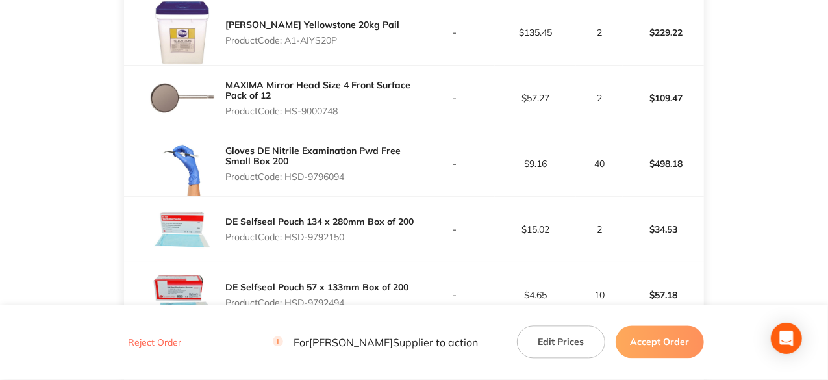
scroll to position [1273, 0]
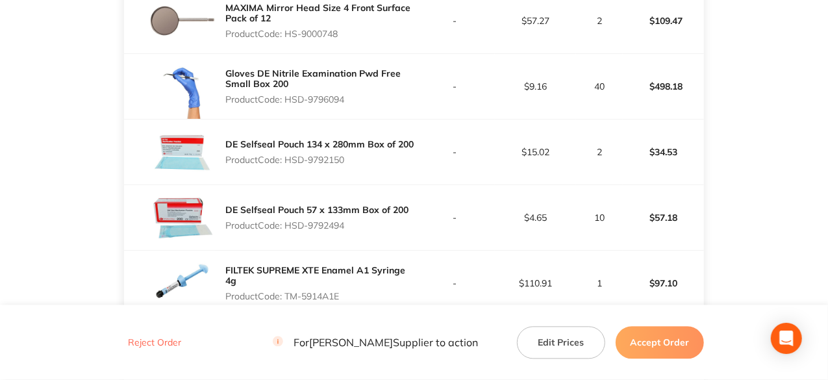
click at [348, 102] on p "Product Code: HSD-9796094" at bounding box center [319, 99] width 188 height 10
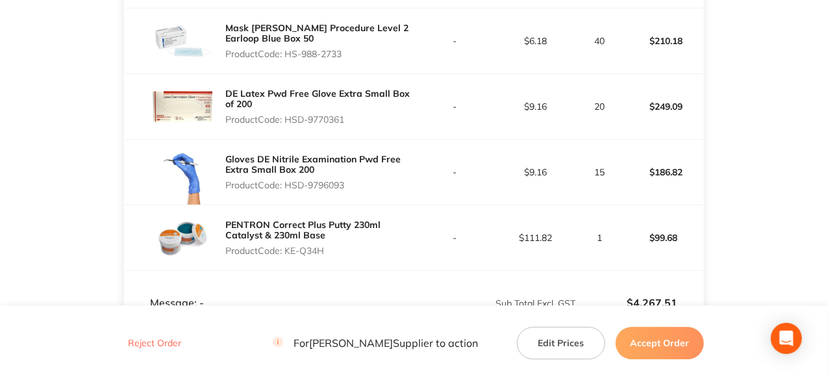
scroll to position [1468, 0]
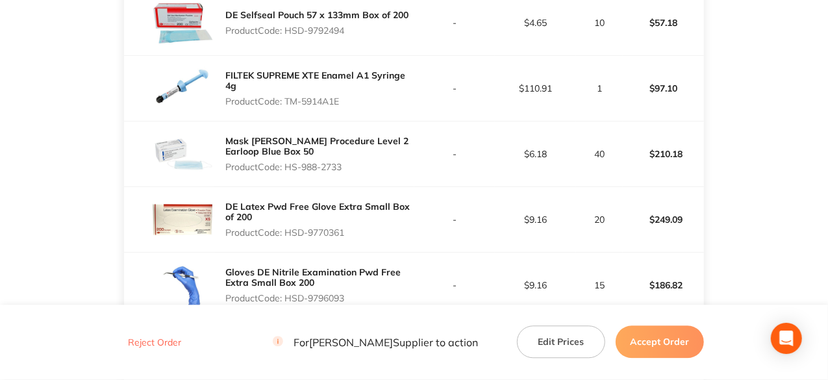
drag, startPoint x: 345, startPoint y: 108, endPoint x: 287, endPoint y: 108, distance: 57.8
click at [287, 106] on p "Product Code: TM-5914A1E" at bounding box center [319, 101] width 188 height 10
drag, startPoint x: 348, startPoint y: 170, endPoint x: 288, endPoint y: 175, distance: 60.6
click at [288, 172] on p "Product Code: HS-988-2733" at bounding box center [319, 167] width 188 height 10
drag, startPoint x: 351, startPoint y: 240, endPoint x: 286, endPoint y: 241, distance: 64.9
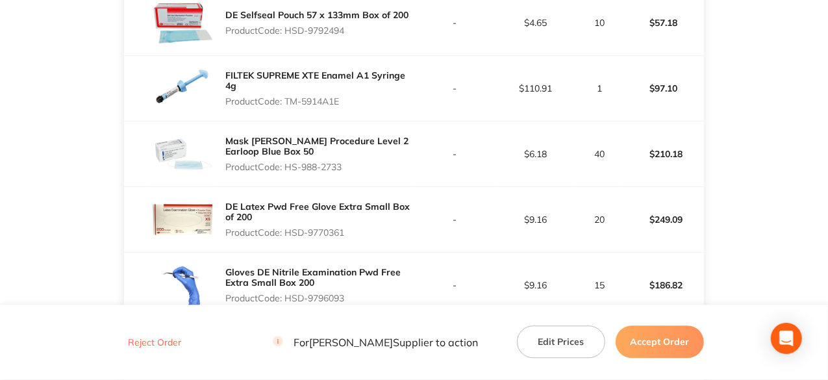
click at [286, 238] on p "Product Code: HSD-9770361" at bounding box center [319, 232] width 188 height 10
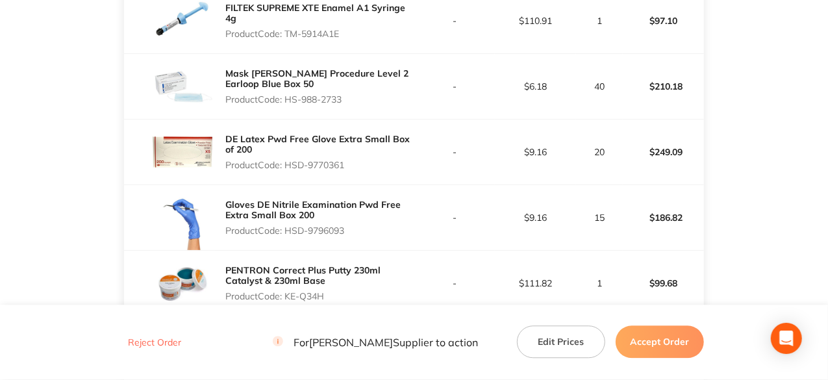
scroll to position [1662, 0]
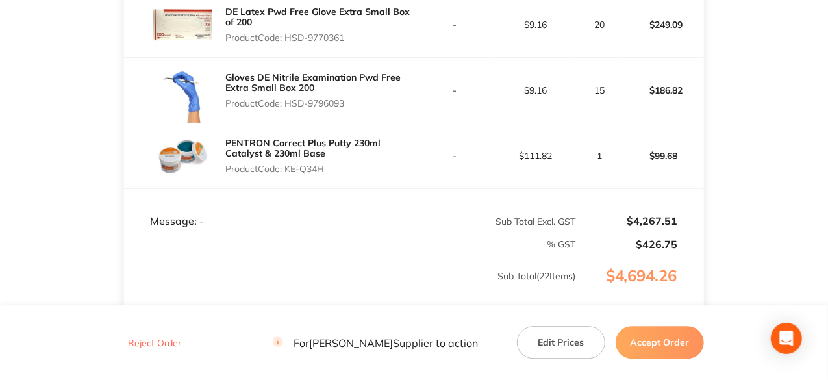
drag, startPoint x: 348, startPoint y: 107, endPoint x: 288, endPoint y: 107, distance: 60.4
click at [288, 107] on p "Product Code: HSD-9796093" at bounding box center [319, 103] width 188 height 10
drag, startPoint x: 327, startPoint y: 172, endPoint x: 288, endPoint y: 172, distance: 38.3
click at [288, 172] on p "Product Code: KE-Q34H" at bounding box center [319, 169] width 188 height 10
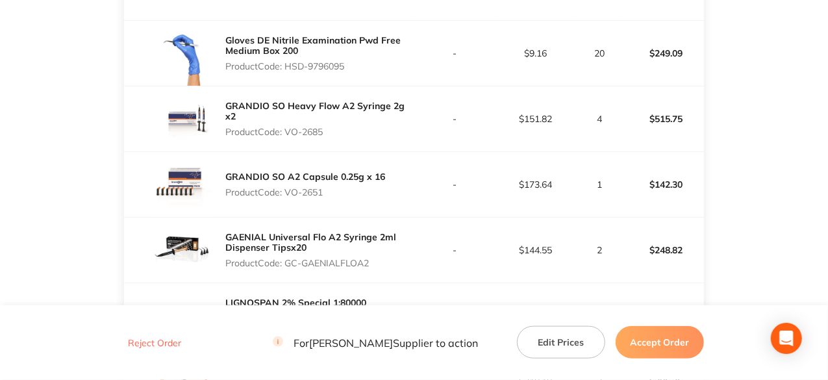
scroll to position [909, 0]
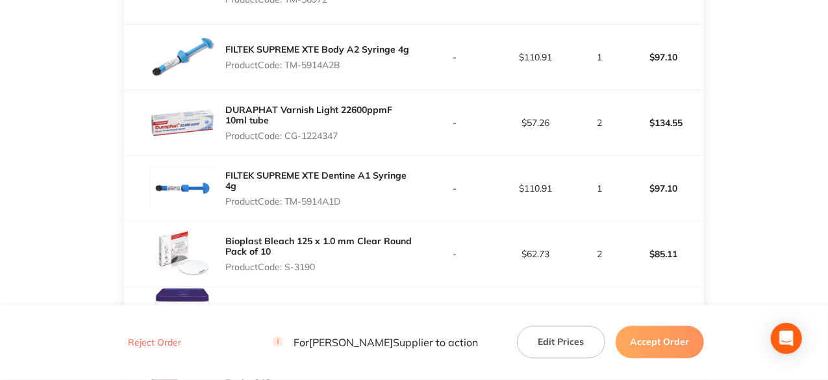
click at [648, 343] on button "Accept Order" at bounding box center [659, 342] width 88 height 32
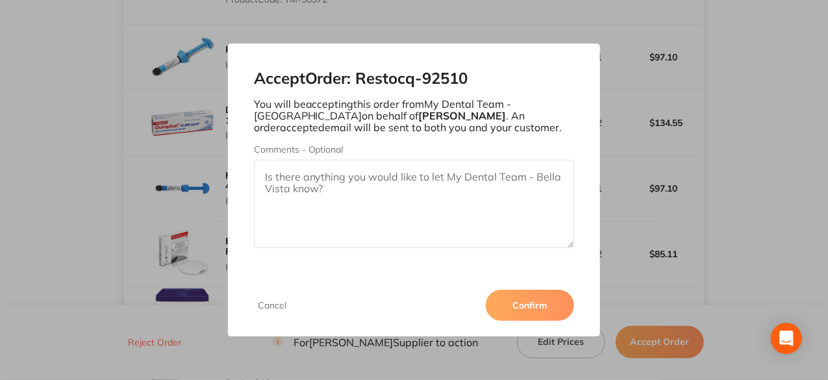
click at [521, 304] on button "Confirm" at bounding box center [530, 305] width 88 height 31
